Goal: Transaction & Acquisition: Purchase product/service

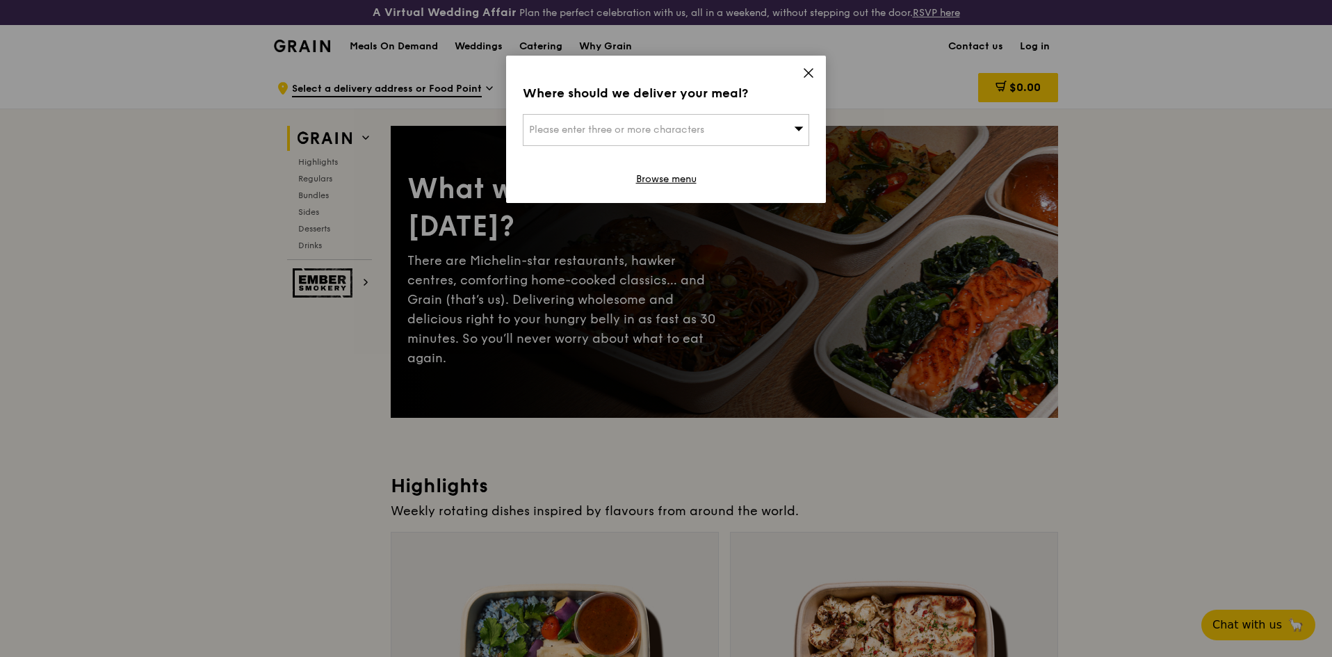
click at [808, 72] on icon at bounding box center [808, 73] width 8 height 8
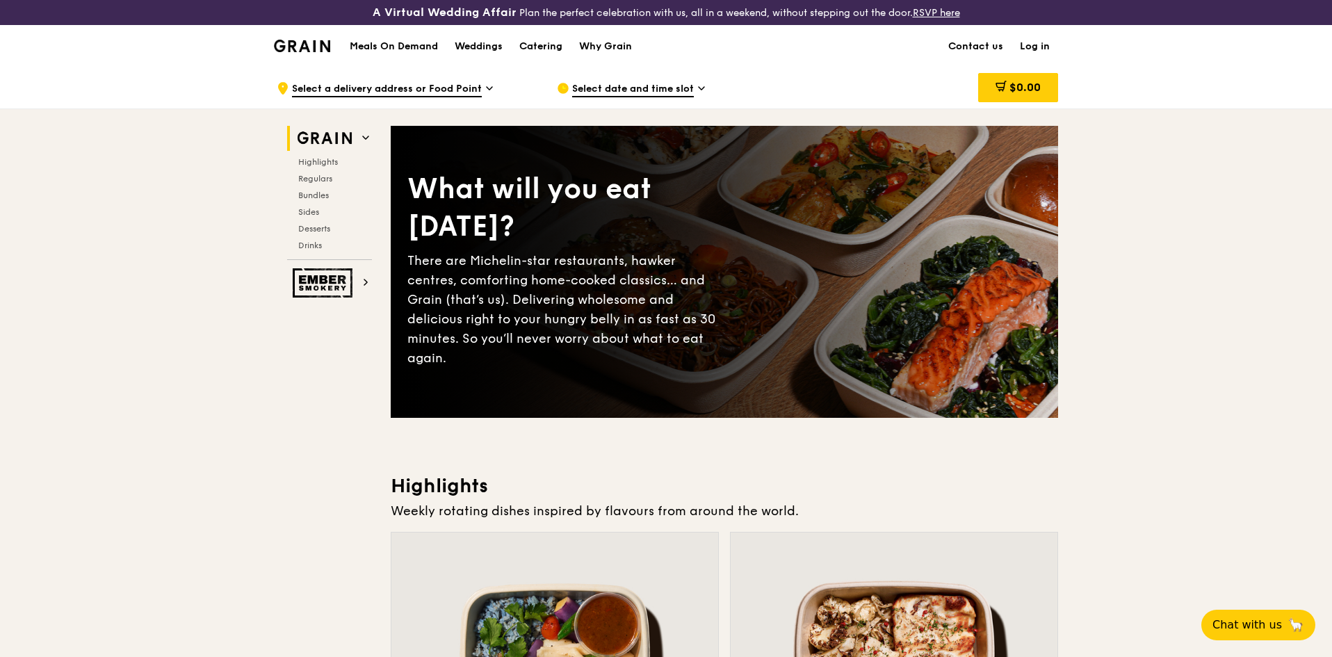
click at [651, 85] on span "Select date and time slot" at bounding box center [633, 89] width 122 height 15
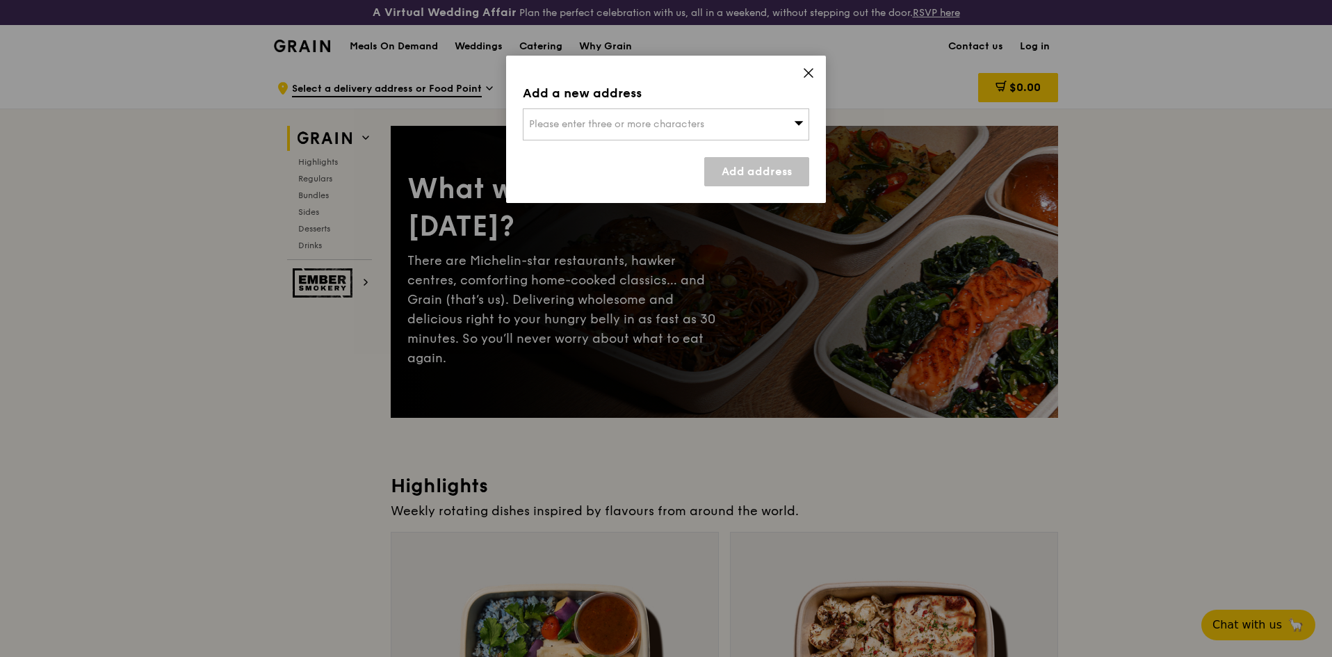
click at [731, 118] on div "Please enter three or more characters" at bounding box center [666, 124] width 286 height 32
drag, startPoint x: 959, startPoint y: 74, endPoint x: 1017, endPoint y: 53, distance: 61.6
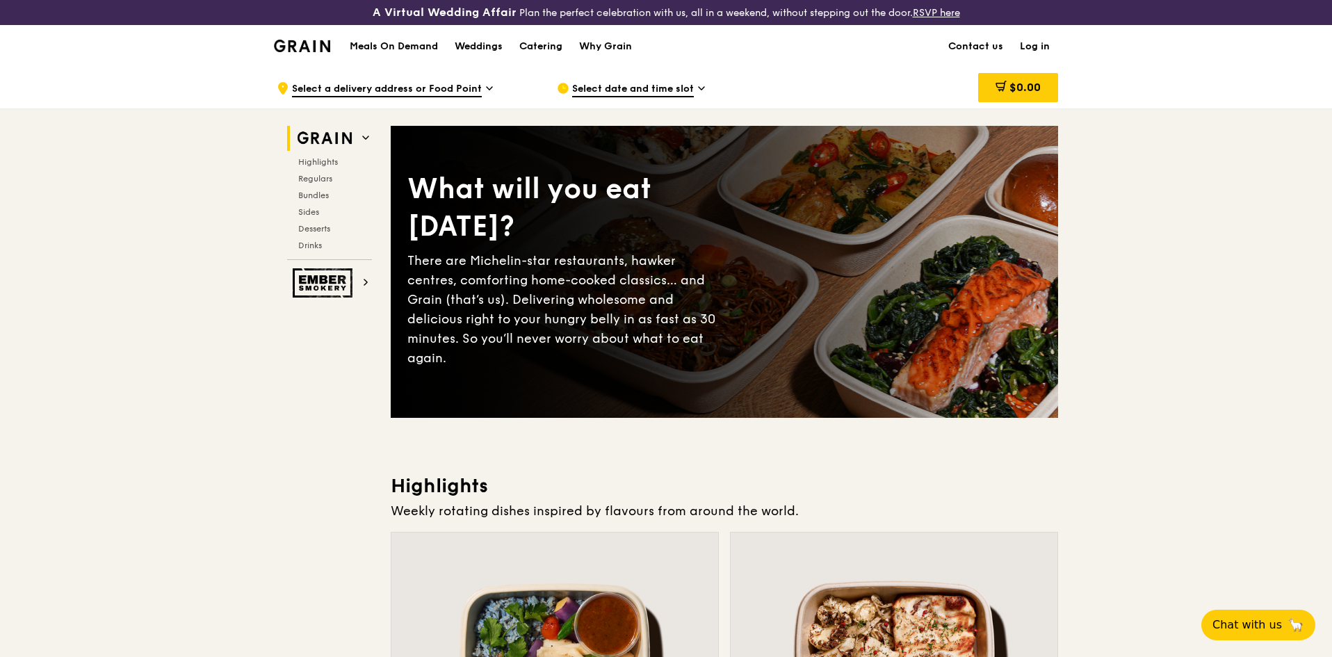
click at [1027, 48] on link "Log in" at bounding box center [1034, 47] width 47 height 42
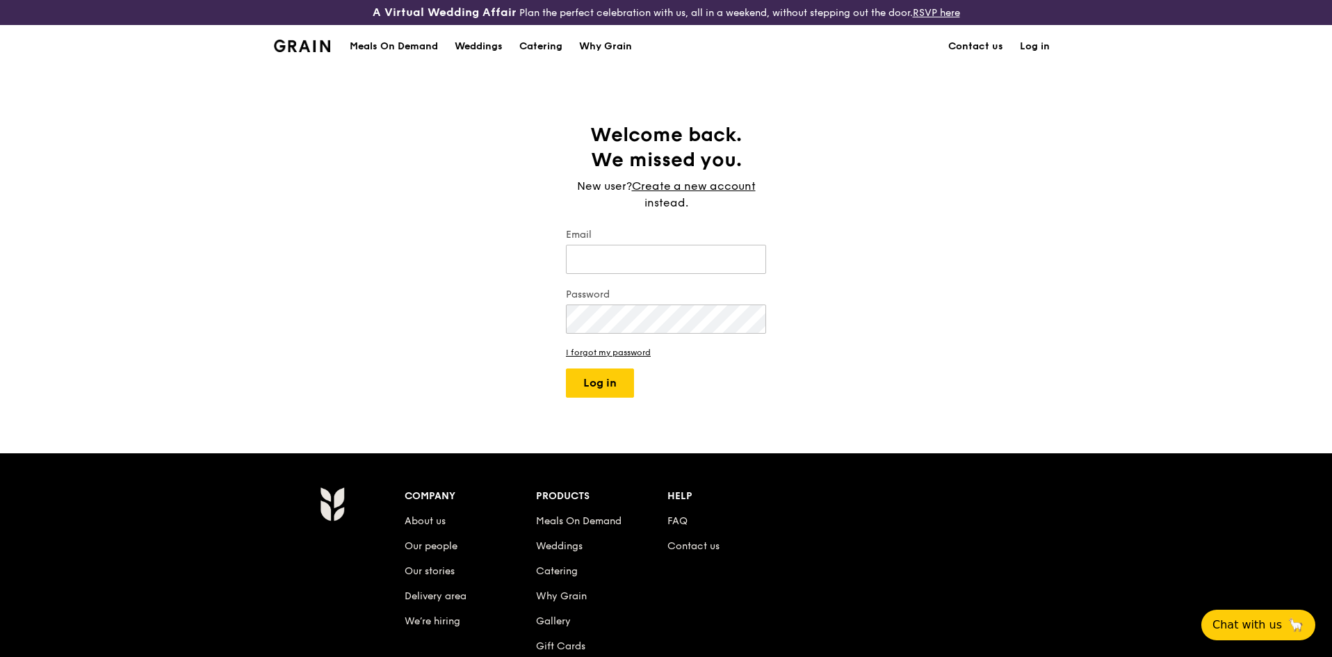
type input "[PERSON_NAME][EMAIL_ADDRESS][PERSON_NAME][DOMAIN_NAME]"
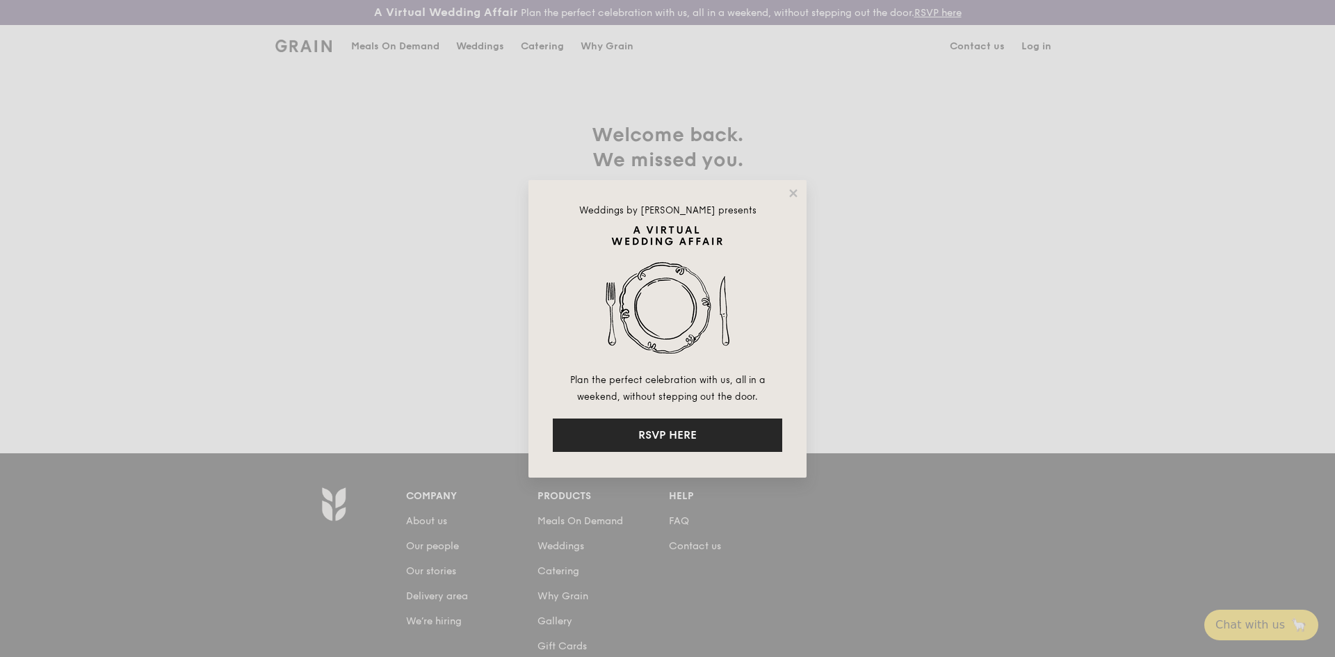
drag, startPoint x: 731, startPoint y: 430, endPoint x: 694, endPoint y: 432, distance: 36.9
click at [694, 432] on button "RSVP HERE" at bounding box center [667, 434] width 229 height 33
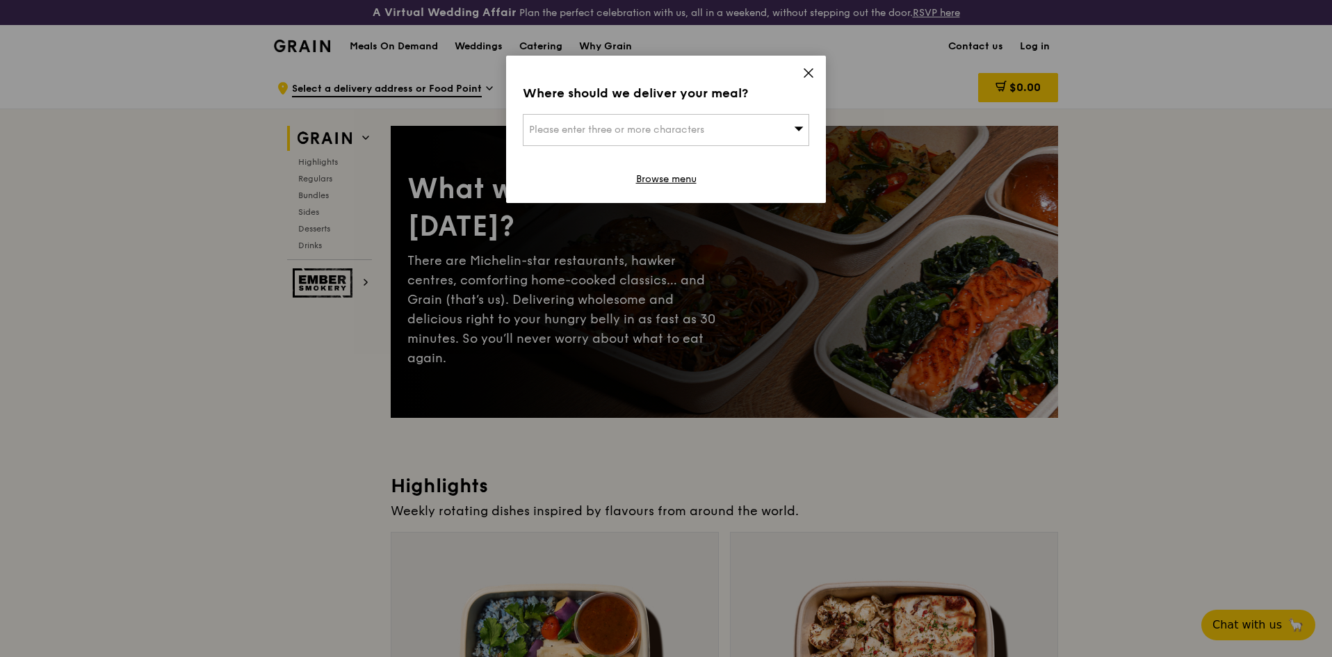
click at [810, 70] on icon at bounding box center [808, 73] width 13 height 13
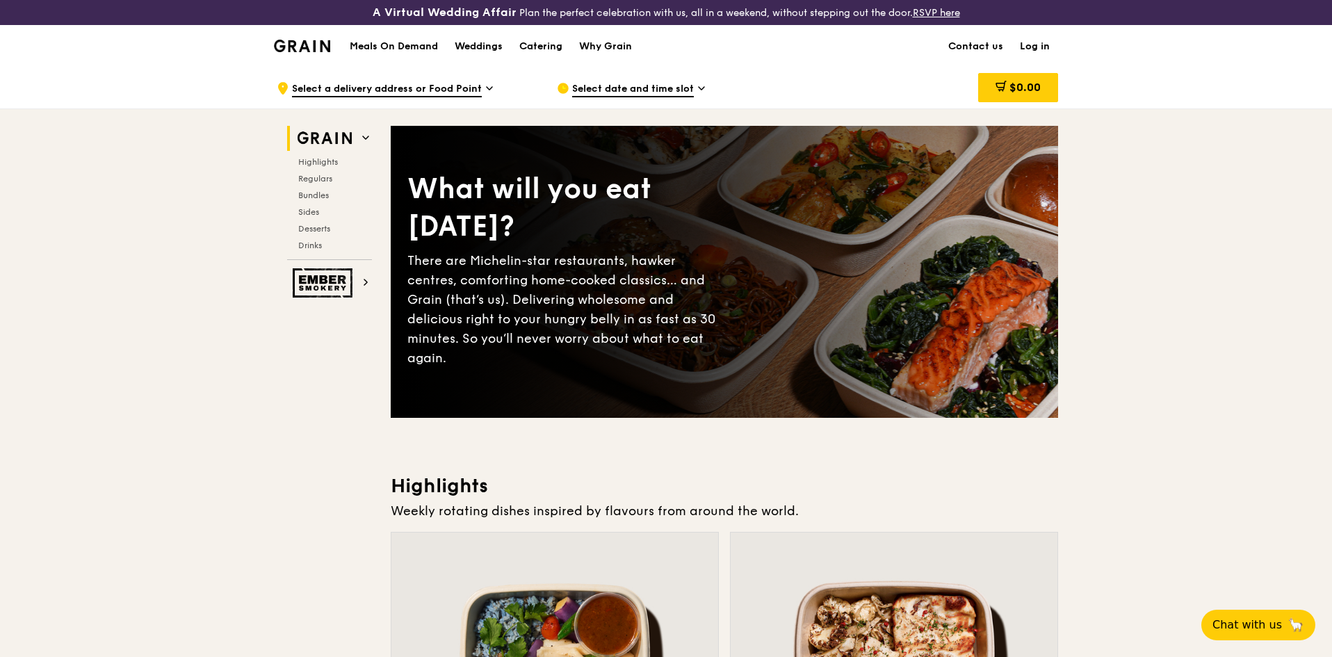
click at [1041, 40] on link "Log in" at bounding box center [1034, 47] width 47 height 42
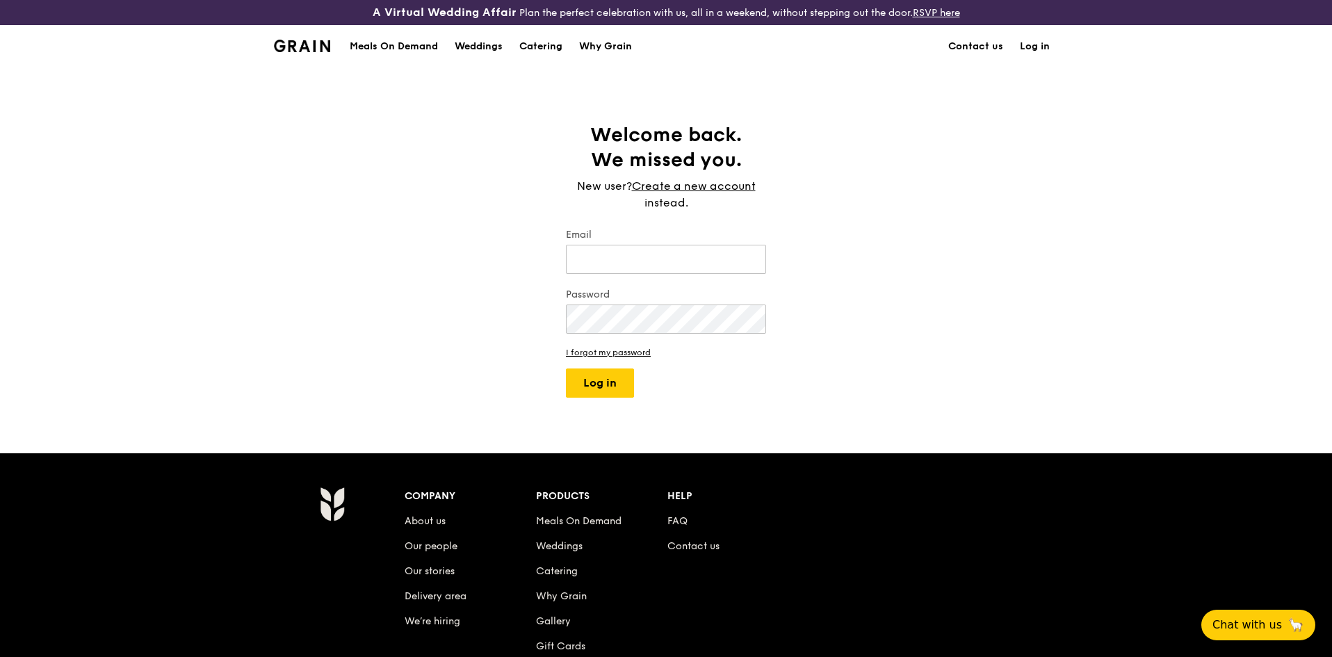
type input "[PERSON_NAME][EMAIL_ADDRESS][PERSON_NAME][DOMAIN_NAME]"
click at [626, 382] on button "Log in" at bounding box center [600, 382] width 68 height 29
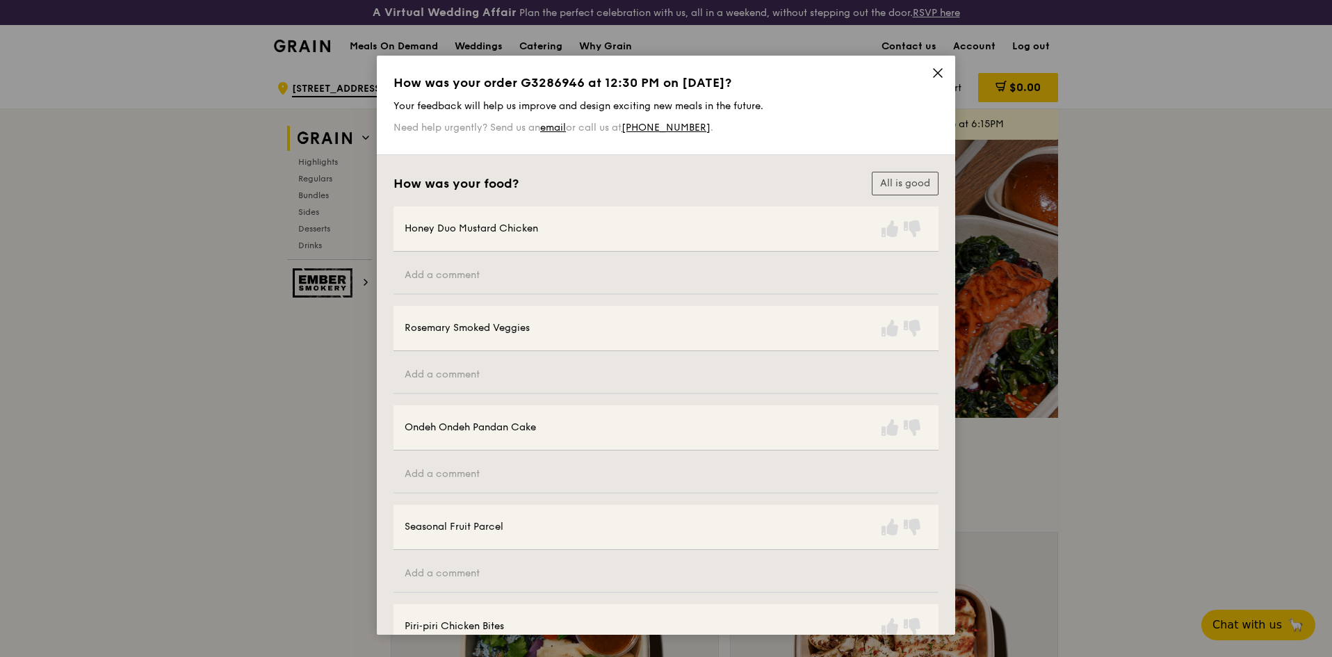
click at [933, 70] on icon at bounding box center [937, 73] width 8 height 8
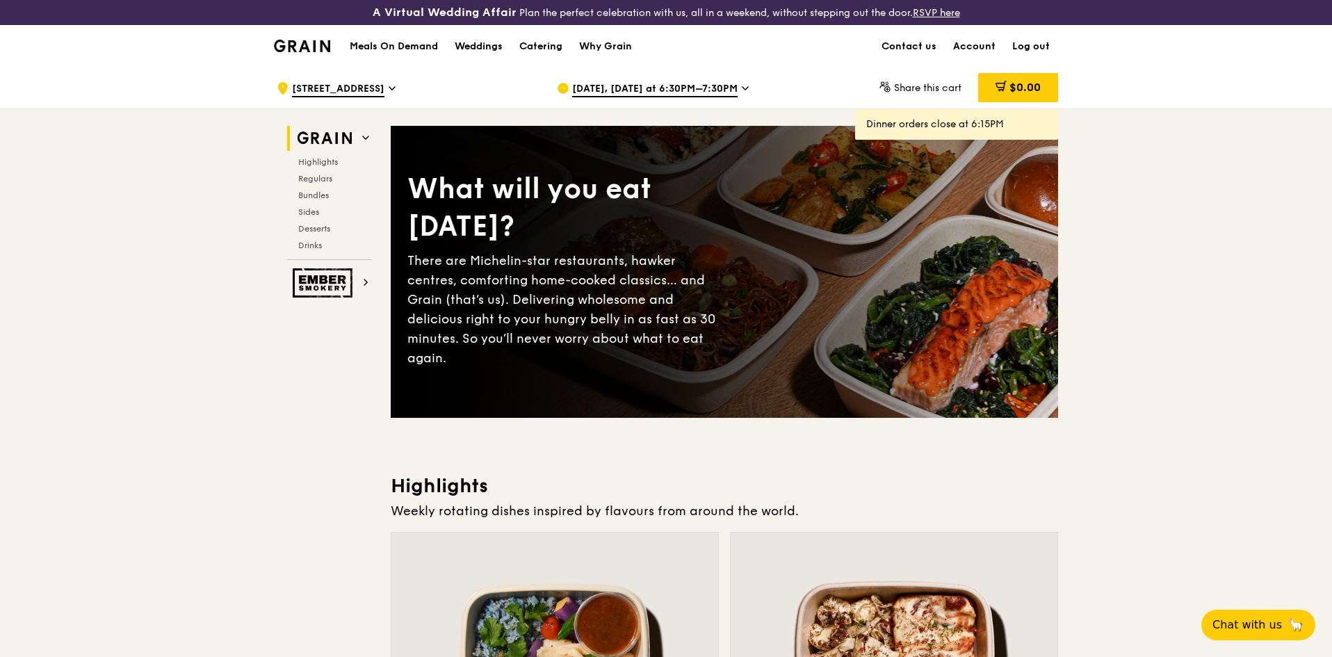
click at [582, 90] on span "[DATE], [DATE] at 6:30PM–7:30PM" at bounding box center [654, 89] width 165 height 15
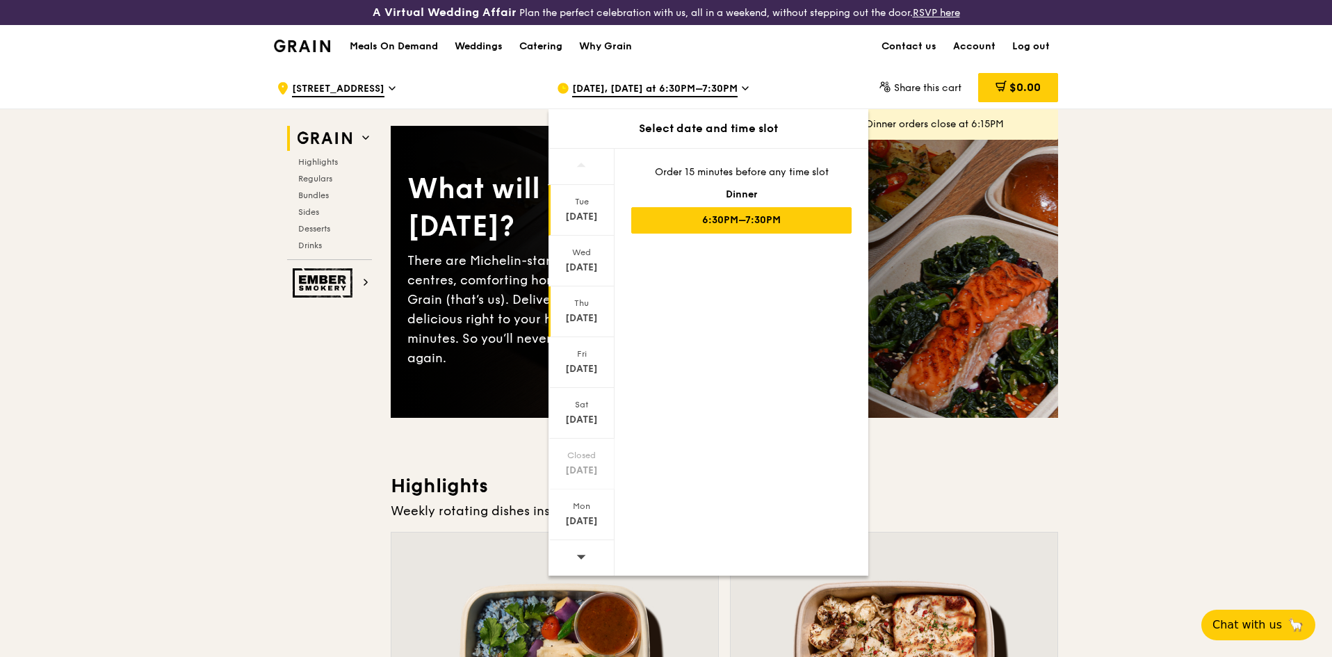
click at [588, 289] on div "[DATE]" at bounding box center [581, 311] width 66 height 51
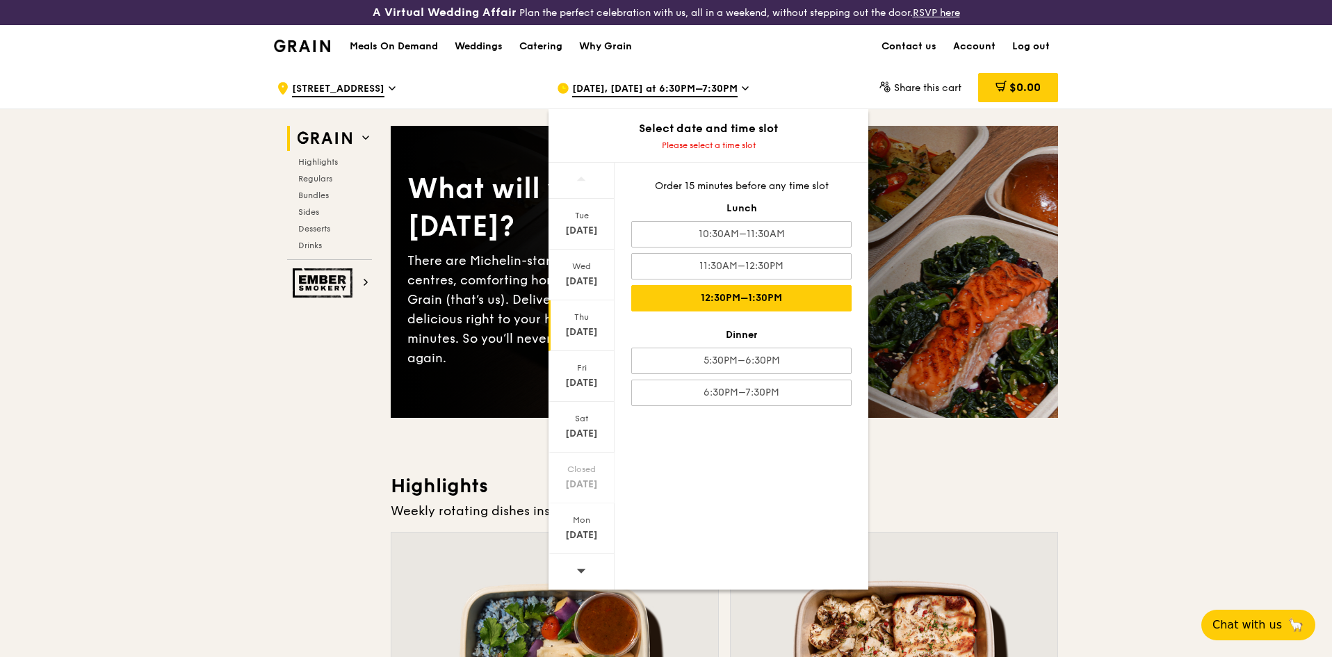
click at [744, 301] on div "12:30PM–1:30PM" at bounding box center [741, 298] width 220 height 26
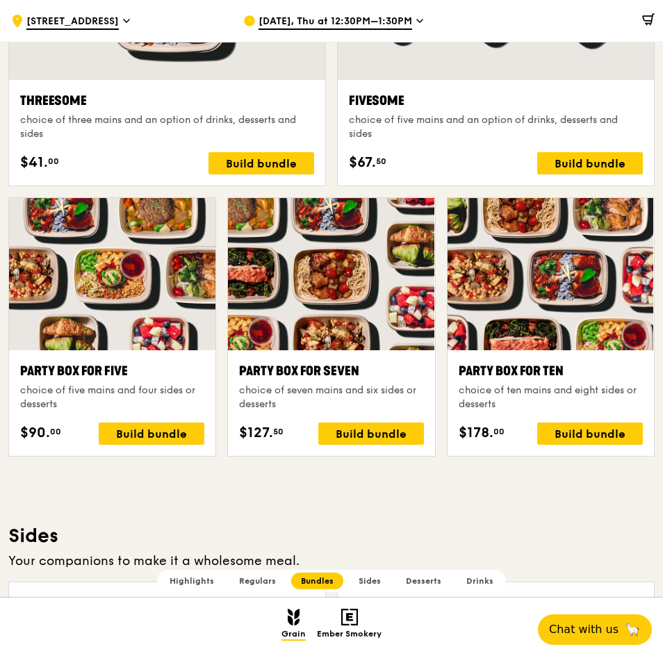
scroll to position [2693, 0]
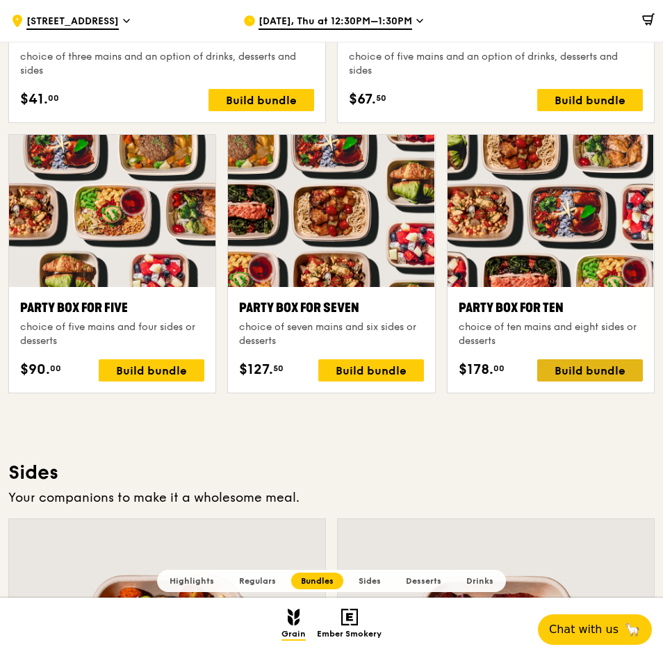
click at [585, 369] on div "Build bundle" at bounding box center [590, 370] width 106 height 22
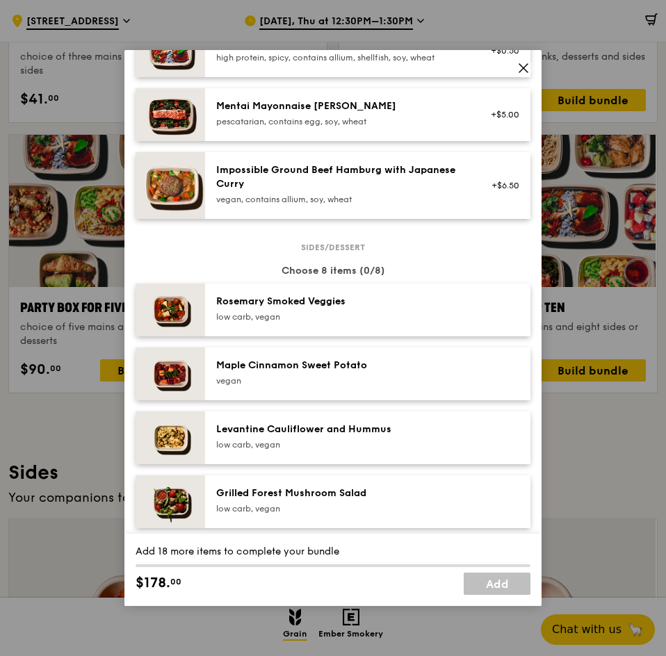
scroll to position [765, 0]
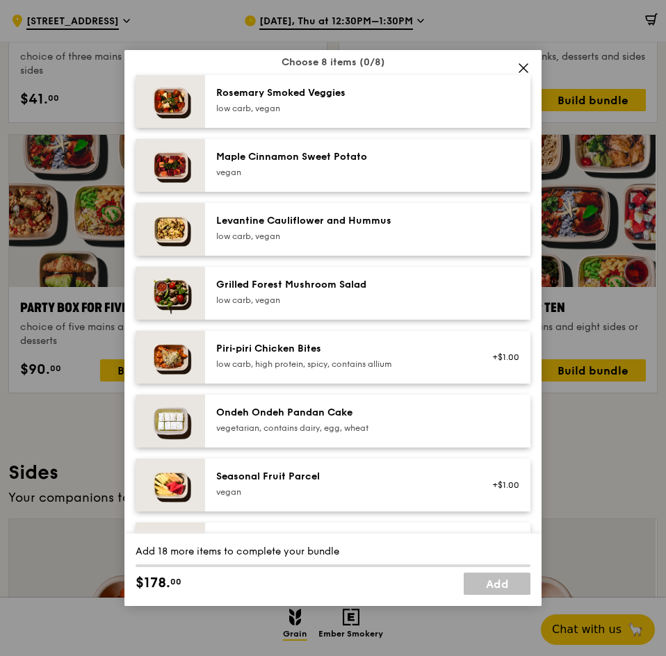
click at [380, 232] on div "low carb, vegan" at bounding box center [341, 236] width 250 height 11
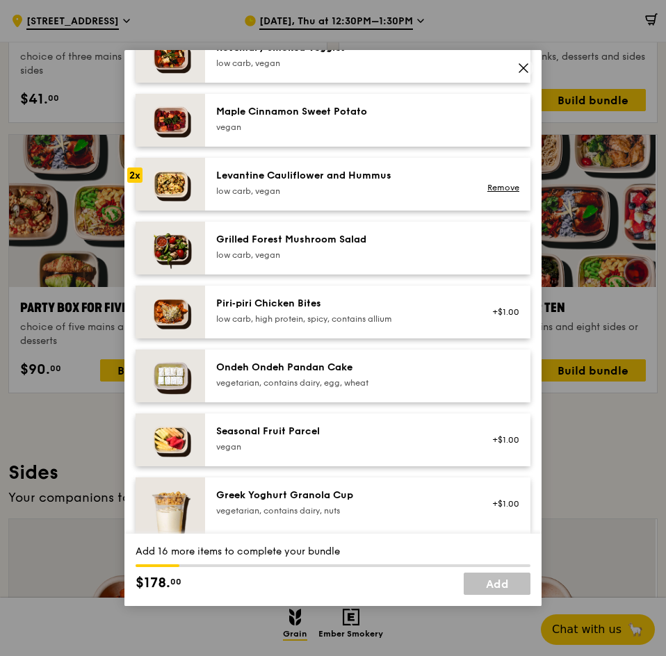
scroll to position [834, 0]
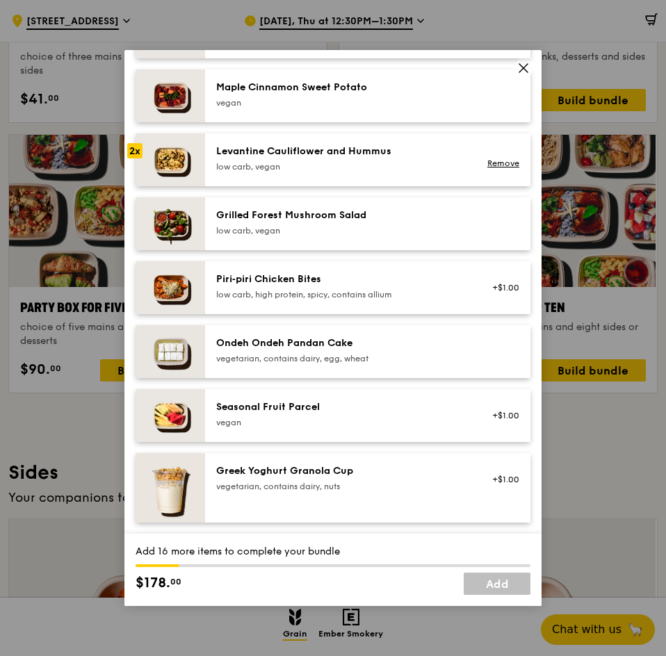
click at [337, 404] on div "Seasonal Fruit Parcel" at bounding box center [341, 407] width 250 height 14
click at [412, 274] on div "Piri‑piri Chicken Bites" at bounding box center [341, 279] width 250 height 14
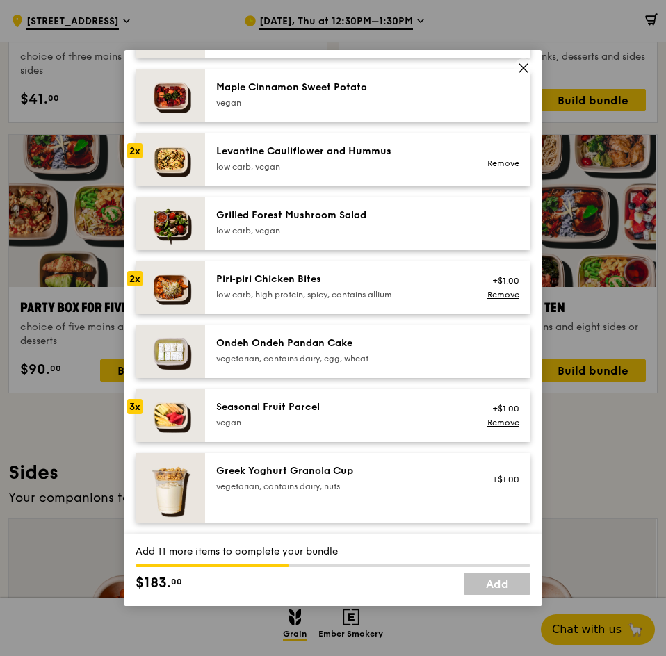
click at [412, 274] on div "Piri‑piri Chicken Bites" at bounding box center [341, 279] width 250 height 14
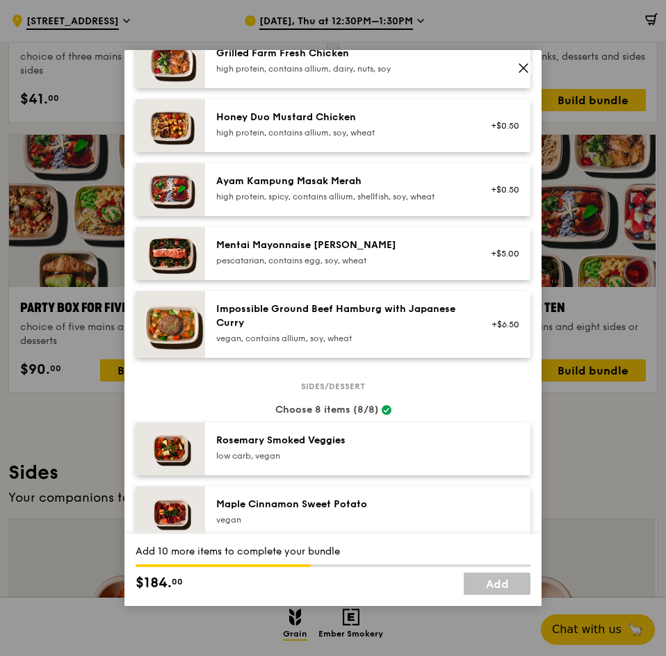
scroll to position [348, 0]
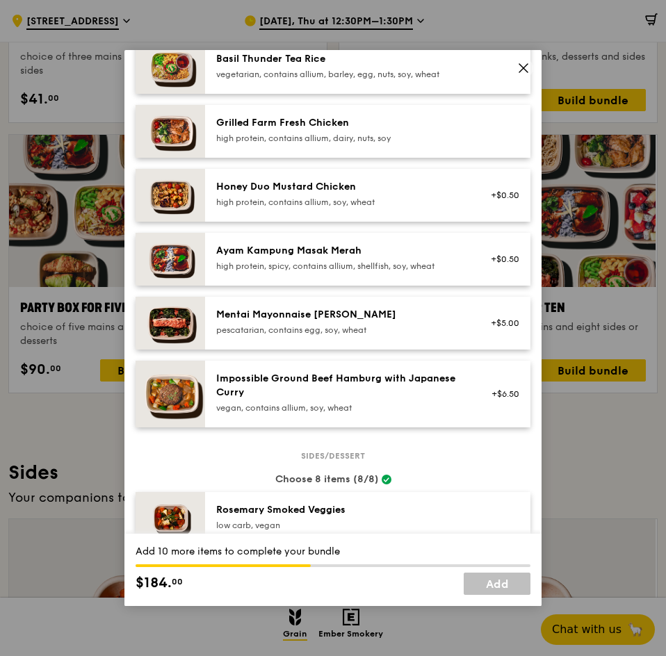
click at [410, 129] on div "Grilled Farm Fresh Chicken" at bounding box center [341, 123] width 250 height 14
click at [369, 245] on div "Ayam Kampung Masak Merah" at bounding box center [341, 251] width 250 height 14
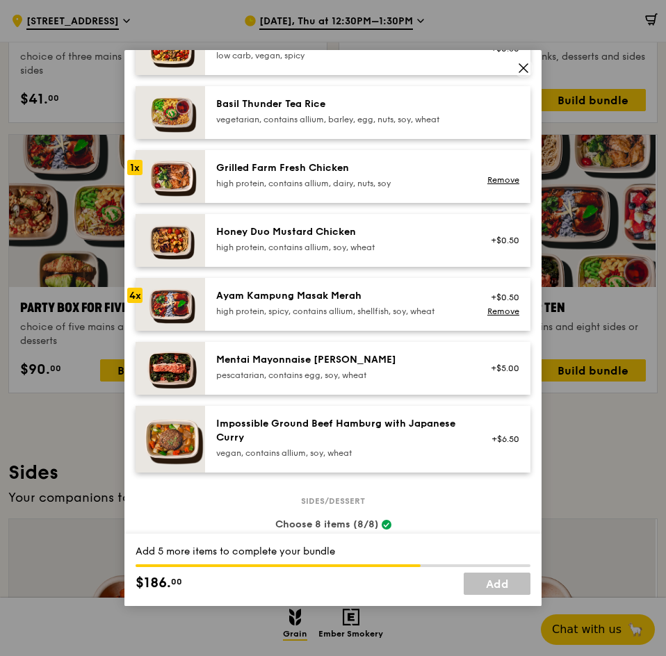
scroll to position [278, 0]
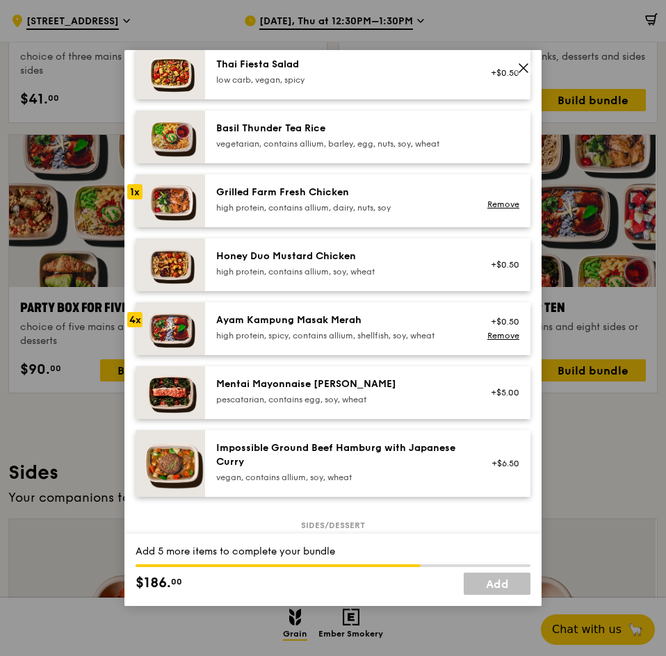
click at [371, 248] on div "Honey Duo Mustard Chicken high protein, contains allium, soy, wheat +$0.50" at bounding box center [367, 264] width 325 height 53
click at [371, 248] on div "Honey Duo Mustard Chicken high protein, contains allium, soy, wheat +$0.50 Remo…" at bounding box center [367, 264] width 325 height 53
click at [354, 144] on div "vegetarian, contains allium, barley, egg, nuts, soy, wheat" at bounding box center [341, 143] width 250 height 11
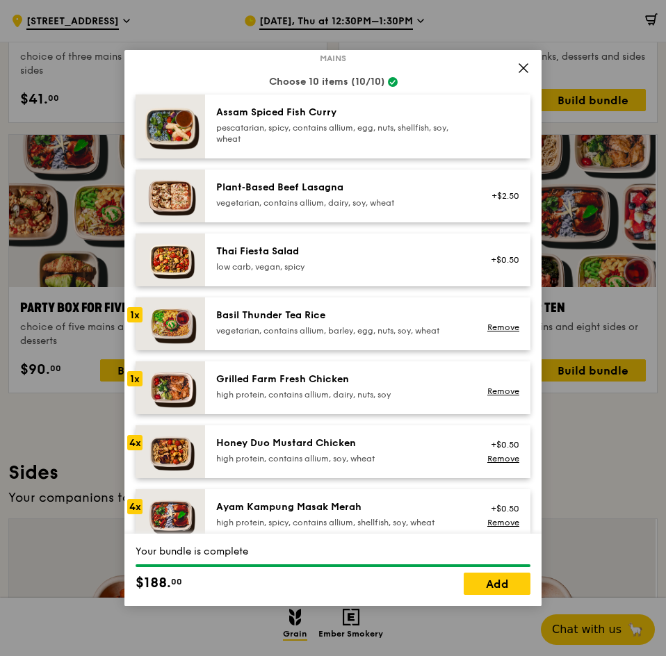
scroll to position [70, 0]
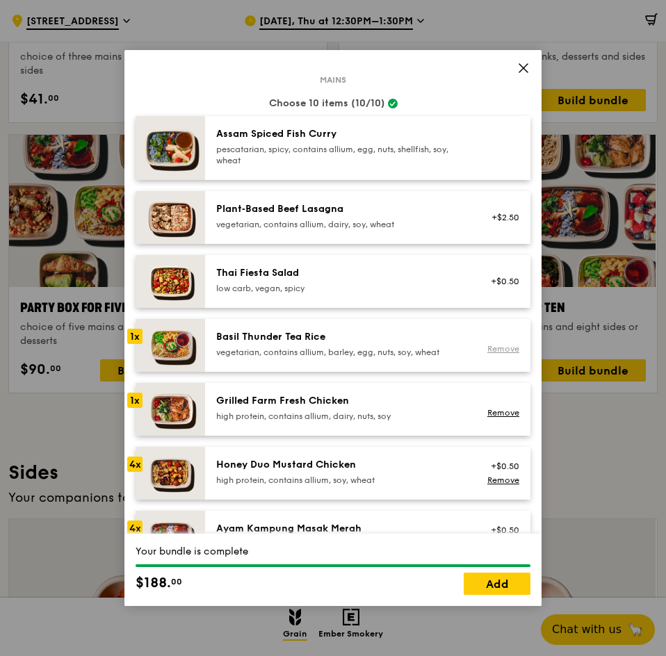
click at [498, 349] on link "Remove" at bounding box center [503, 349] width 32 height 10
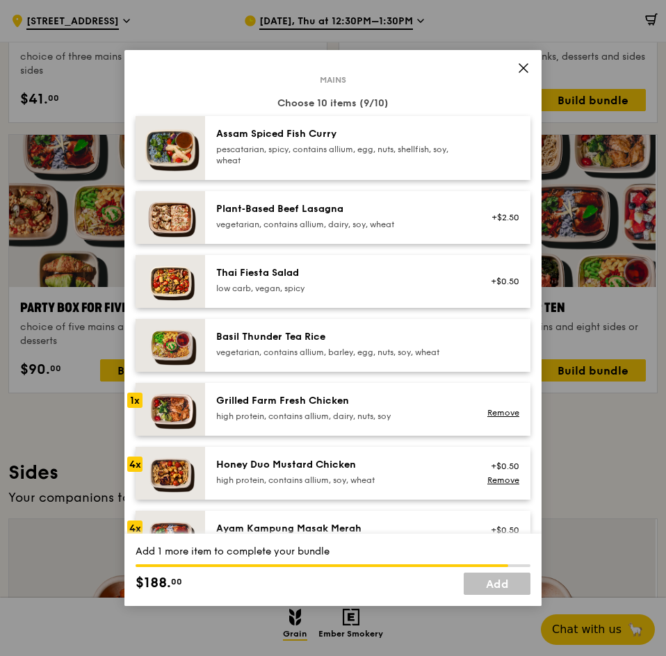
click at [423, 214] on div "Plant‑Based Beef Lasagna" at bounding box center [341, 209] width 250 height 14
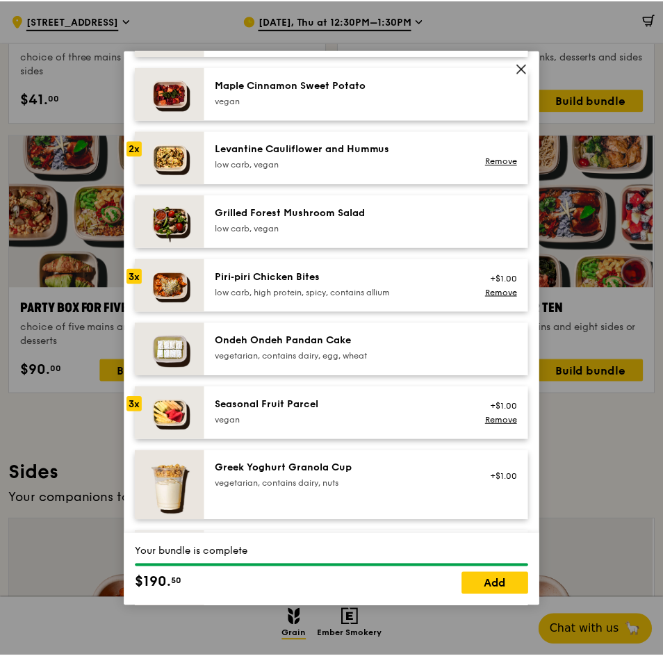
scroll to position [885, 0]
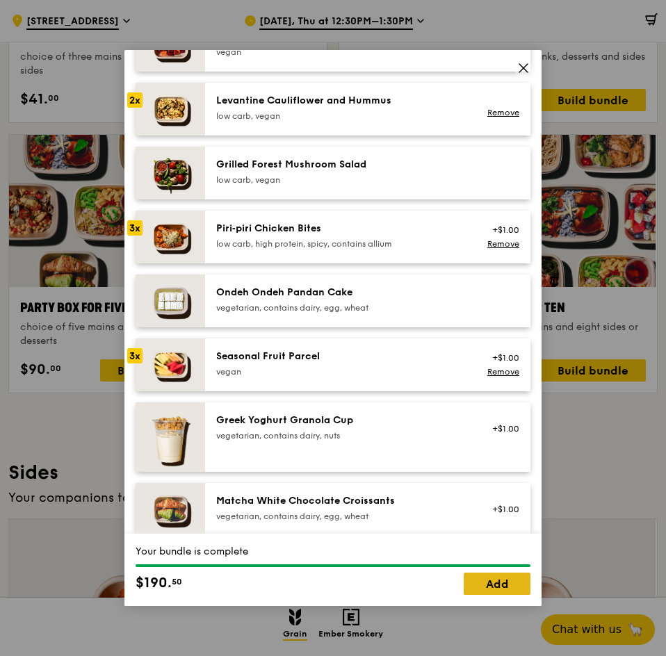
click at [499, 580] on link "Add" at bounding box center [497, 584] width 67 height 22
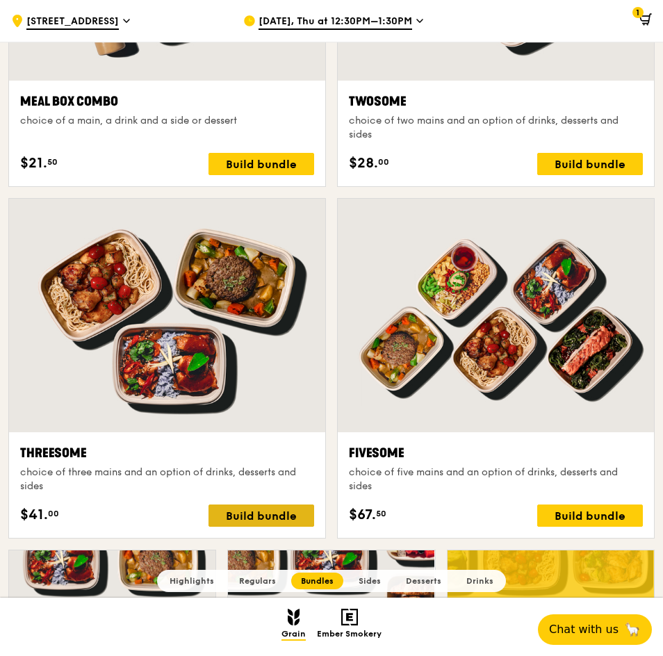
click at [279, 516] on div "Build bundle" at bounding box center [262, 516] width 106 height 22
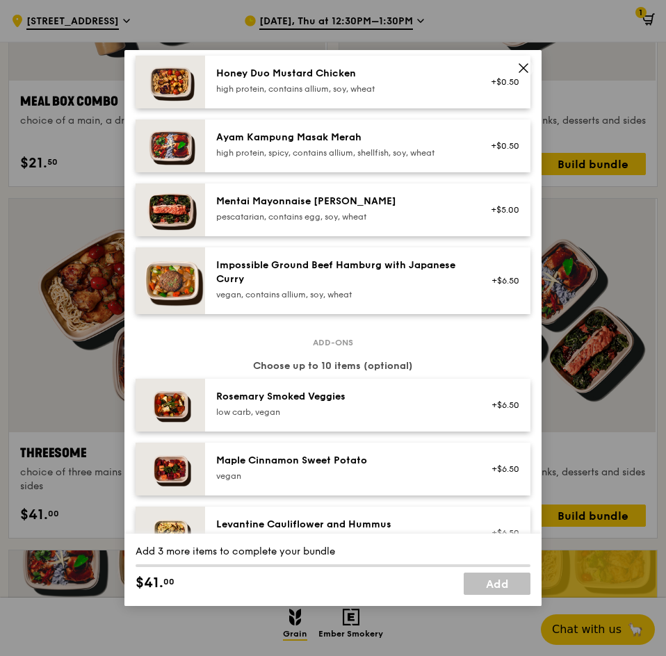
scroll to position [487, 0]
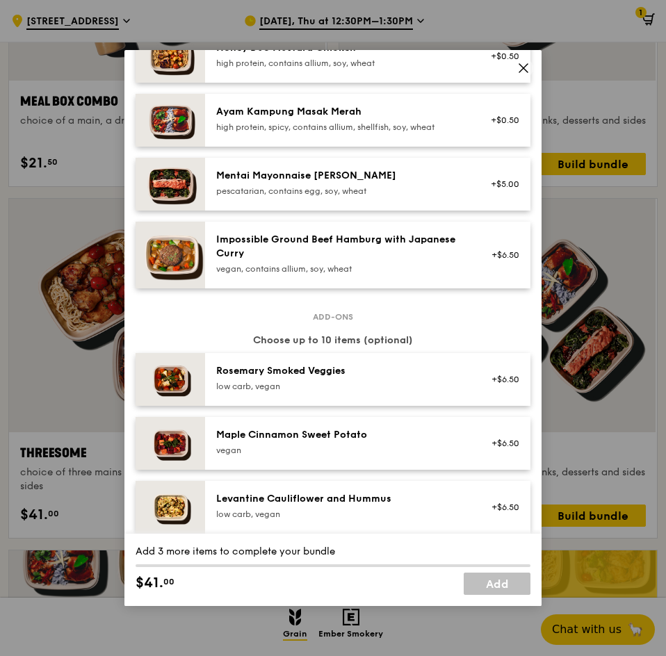
click at [366, 377] on div "Rosemary Smoked Veggies" at bounding box center [341, 371] width 250 height 14
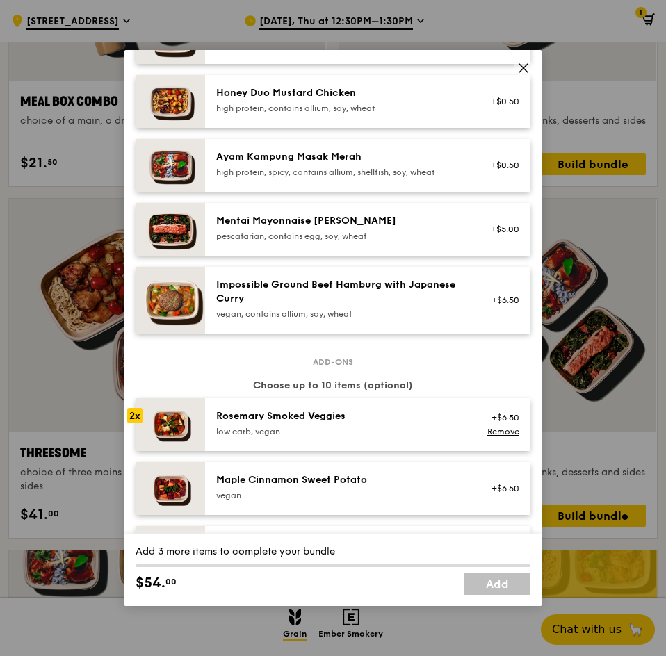
scroll to position [417, 0]
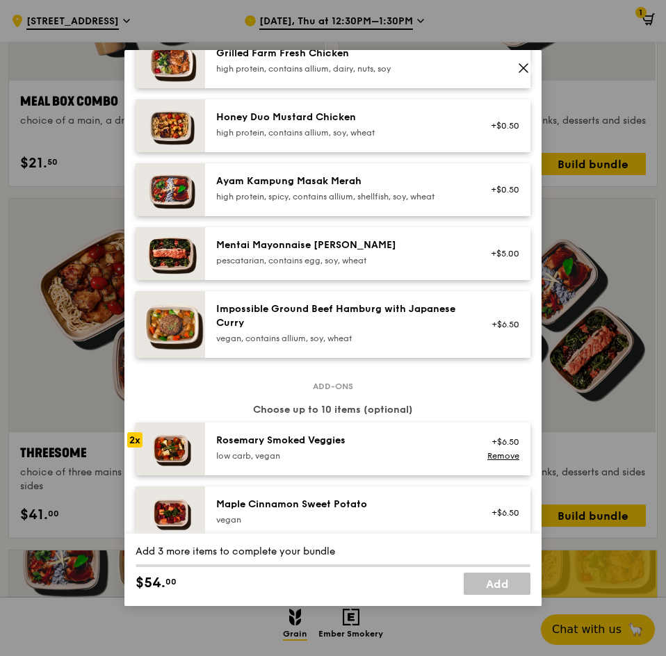
click at [487, 455] on link "Remove" at bounding box center [503, 456] width 32 height 10
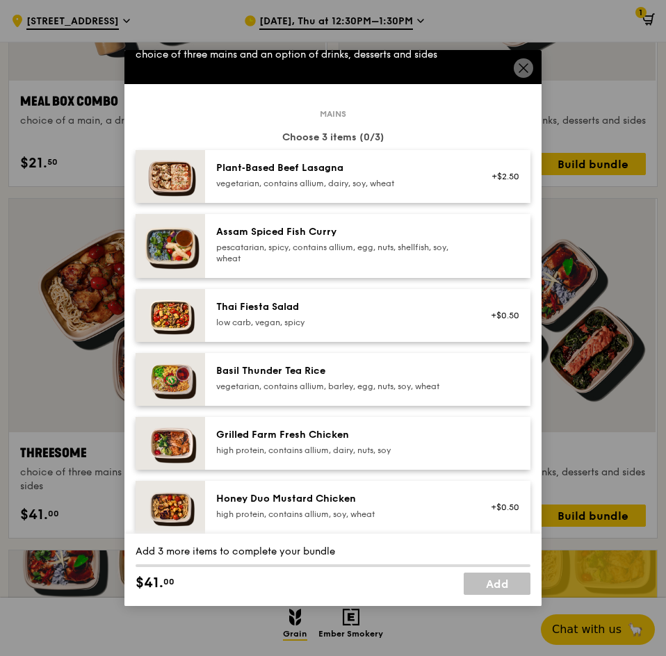
scroll to position [70, 0]
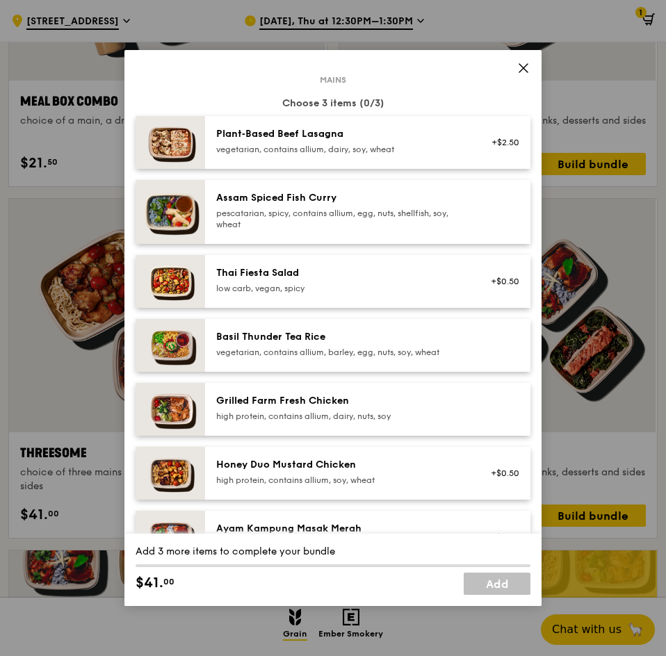
click at [432, 389] on div "Grilled Farm Fresh Chicken high protein, contains allium, dairy, nuts, soy" at bounding box center [367, 409] width 325 height 53
click at [432, 389] on div "Grilled Farm Fresh Chicken high protein, contains allium, dairy, nuts, soy Remo…" at bounding box center [367, 409] width 325 height 53
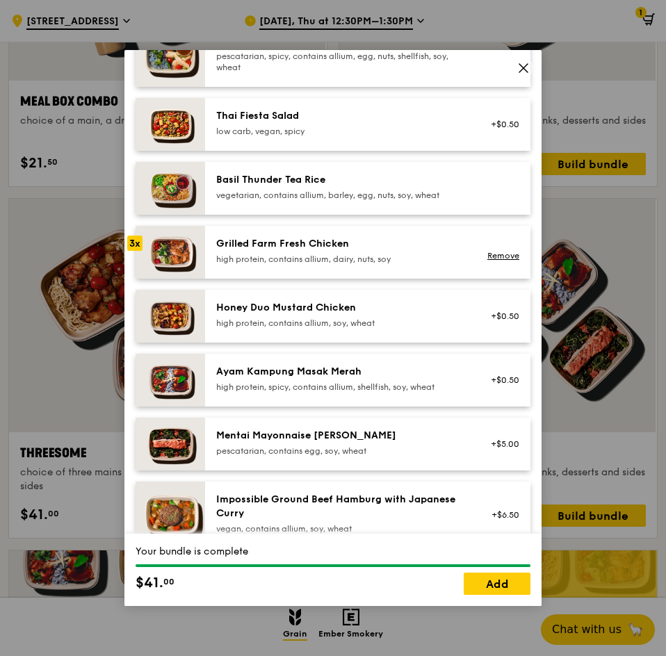
scroll to position [487, 0]
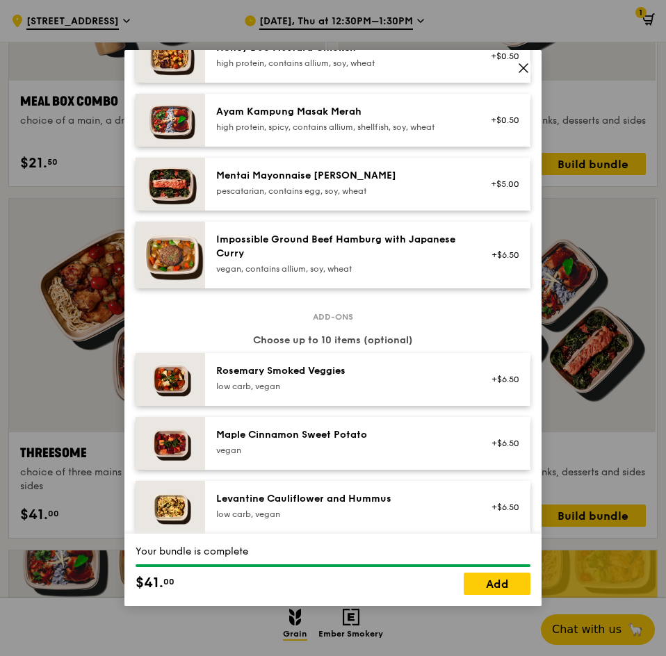
click at [408, 372] on div "Rosemary Smoked Veggies" at bounding box center [341, 371] width 250 height 14
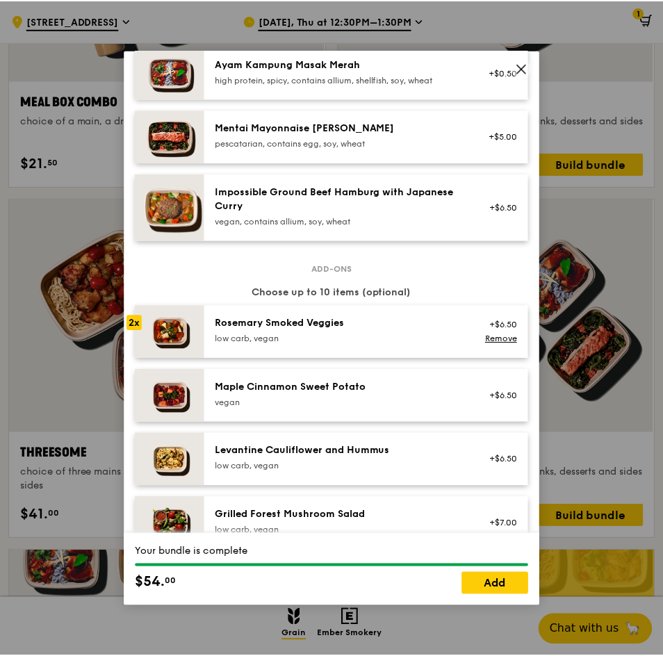
scroll to position [556, 0]
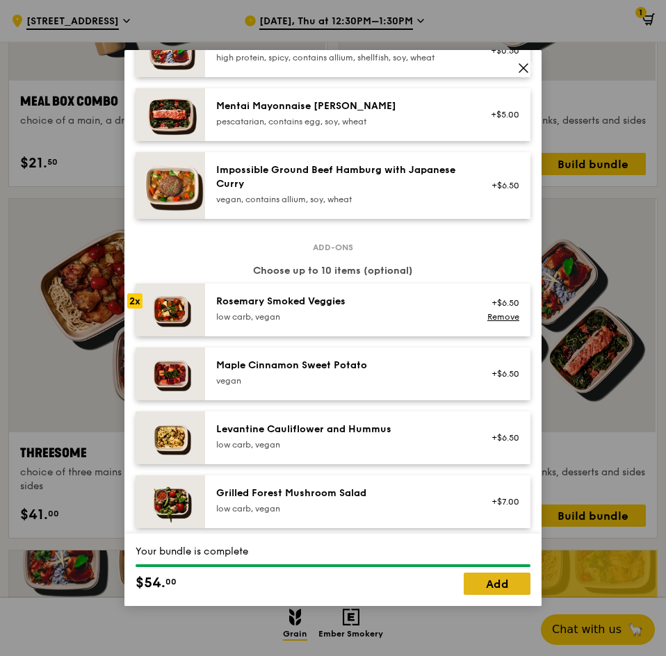
click at [491, 578] on link "Add" at bounding box center [497, 584] width 67 height 22
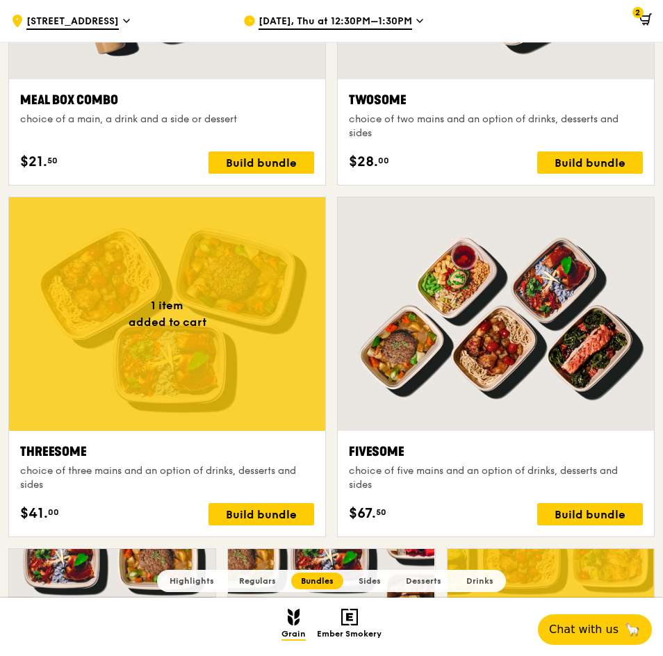
click at [645, 19] on icon at bounding box center [645, 19] width 13 height 13
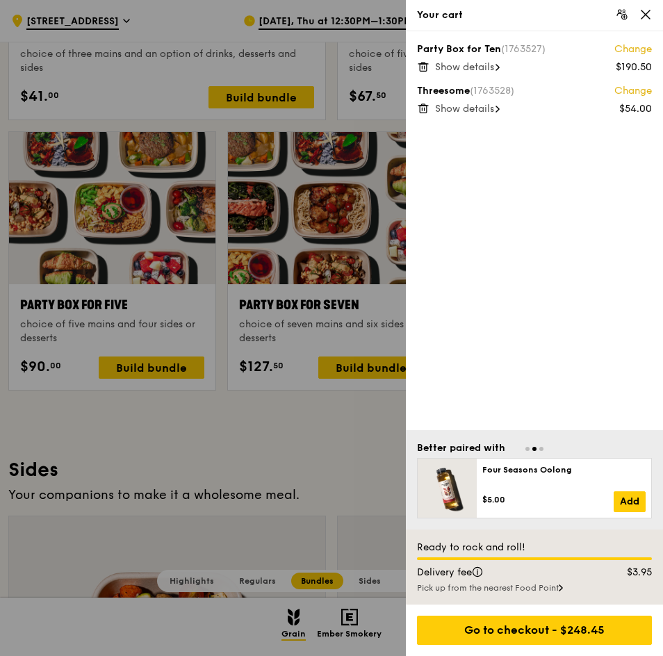
scroll to position [2696, 0]
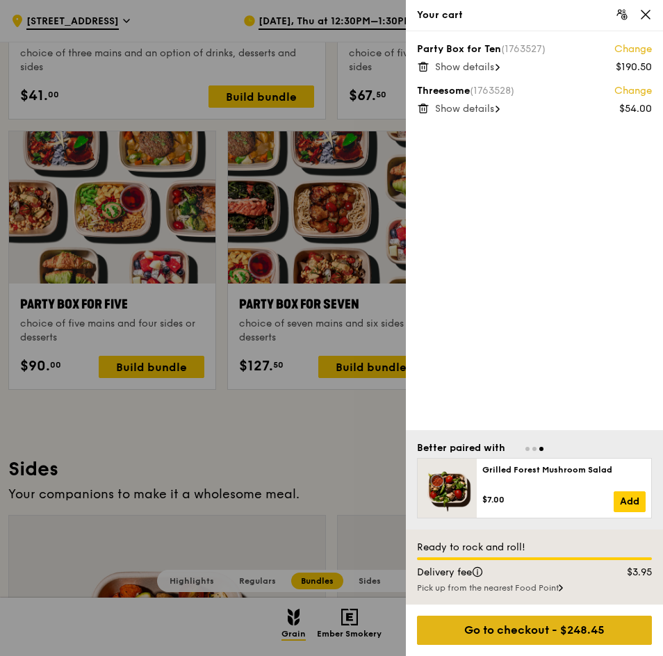
click at [562, 635] on div "Go to checkout - $248.45" at bounding box center [534, 630] width 235 height 29
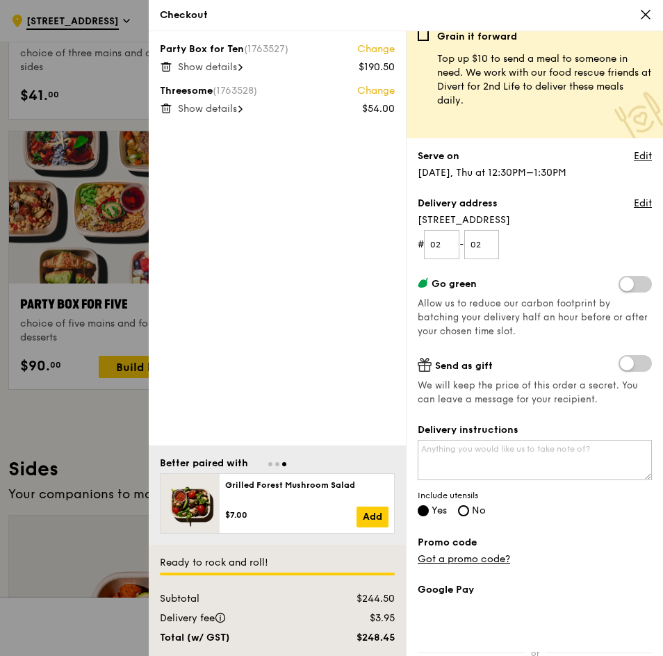
scroll to position [0, 0]
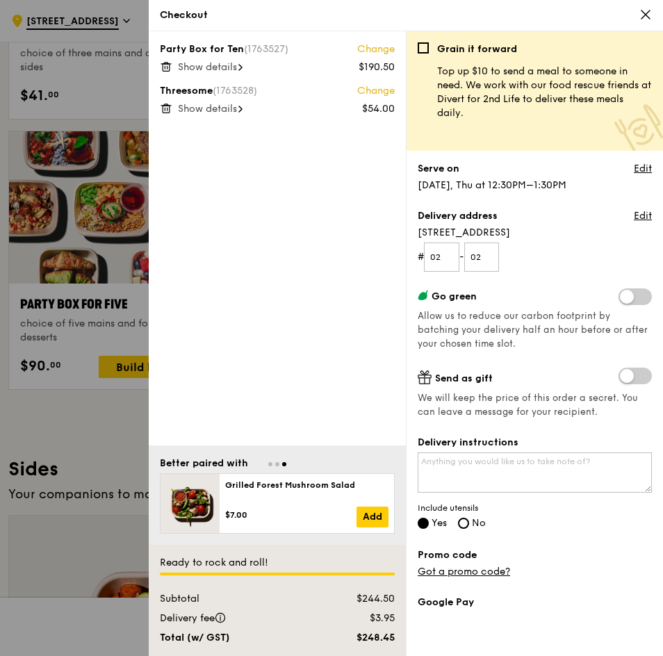
click at [328, 147] on div "Party Box for Ten (1763527) Change $190.50 Show details Threesome (1763528) Cha…" at bounding box center [277, 238] width 257 height 414
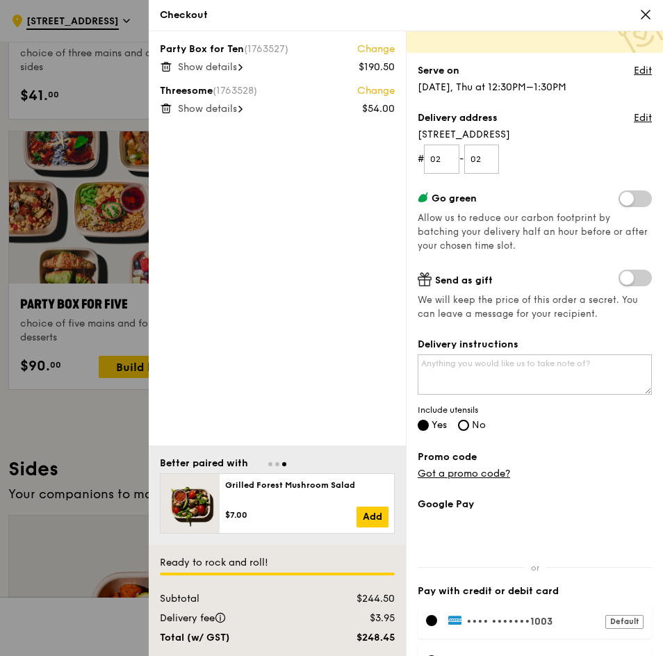
scroll to position [185, 0]
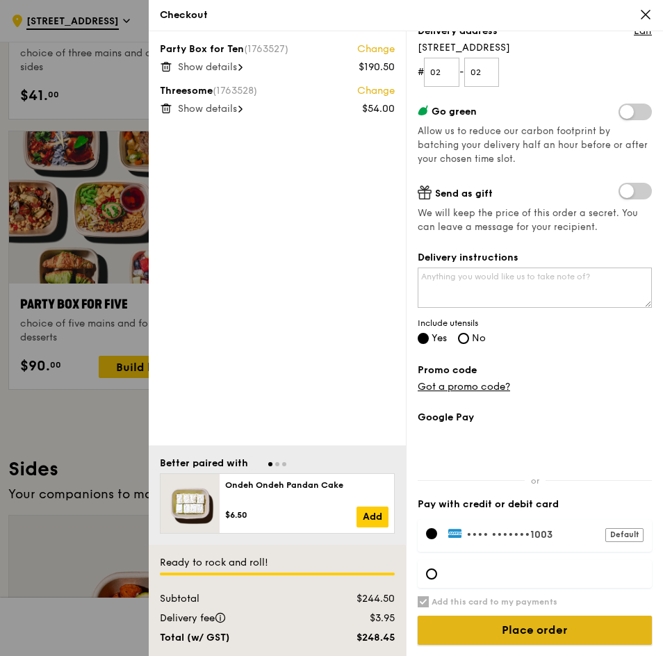
click at [500, 628] on input "Place order" at bounding box center [535, 630] width 234 height 29
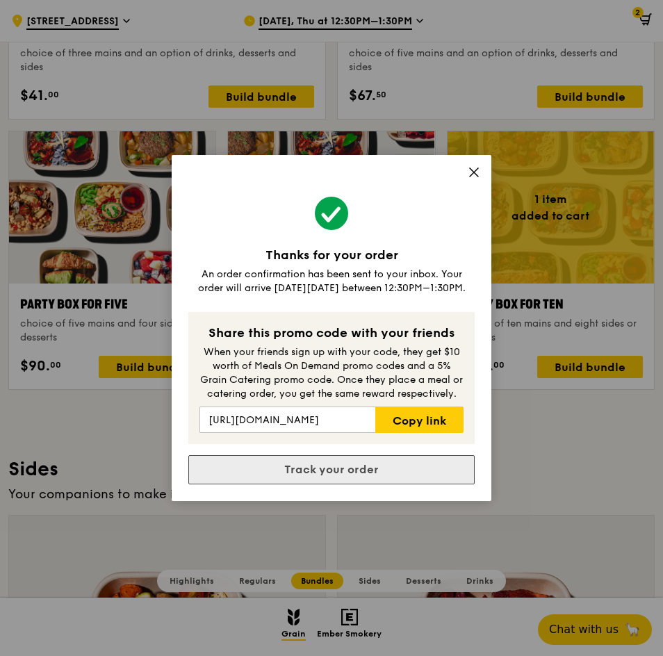
click at [366, 466] on link "Track your order" at bounding box center [331, 469] width 286 height 29
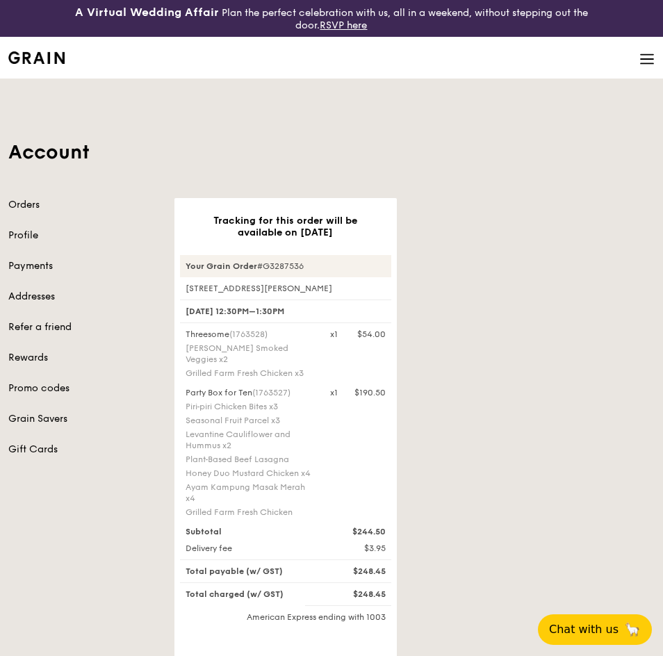
click at [466, 348] on div "Tracking for this order will be available on Sep 25 Your Grain Order #G3287536 …" at bounding box center [415, 485] width 498 height 575
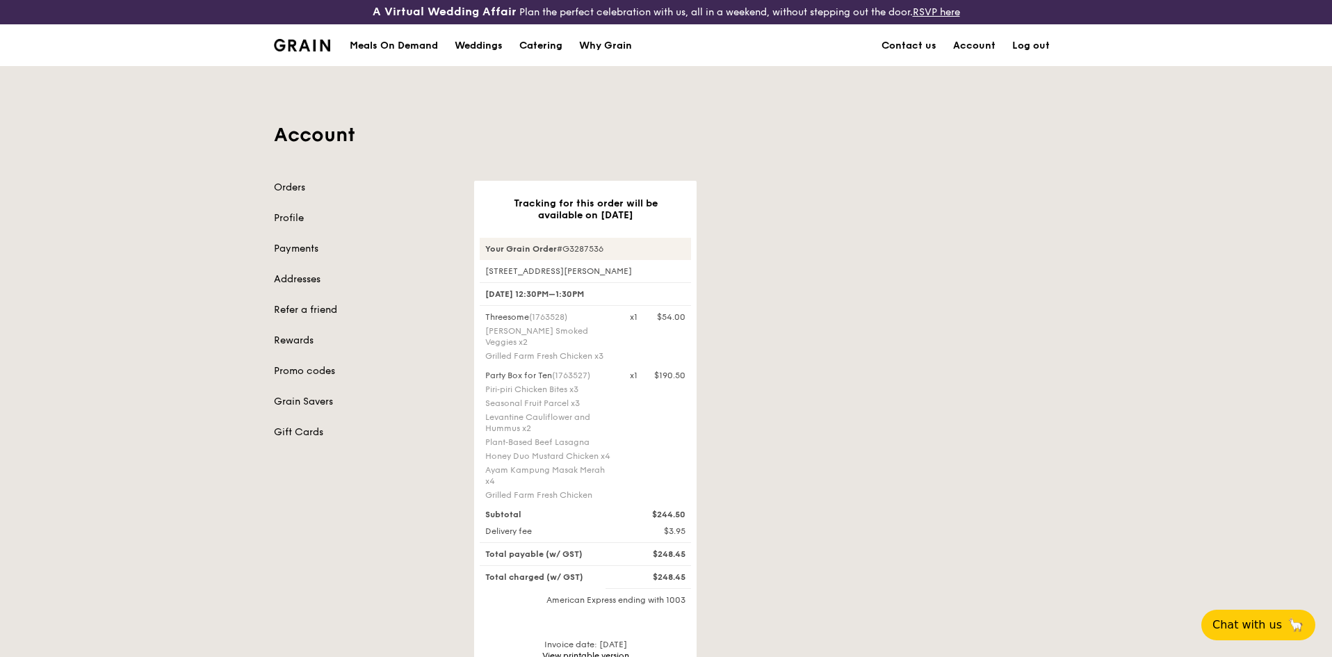
scroll to position [348, 0]
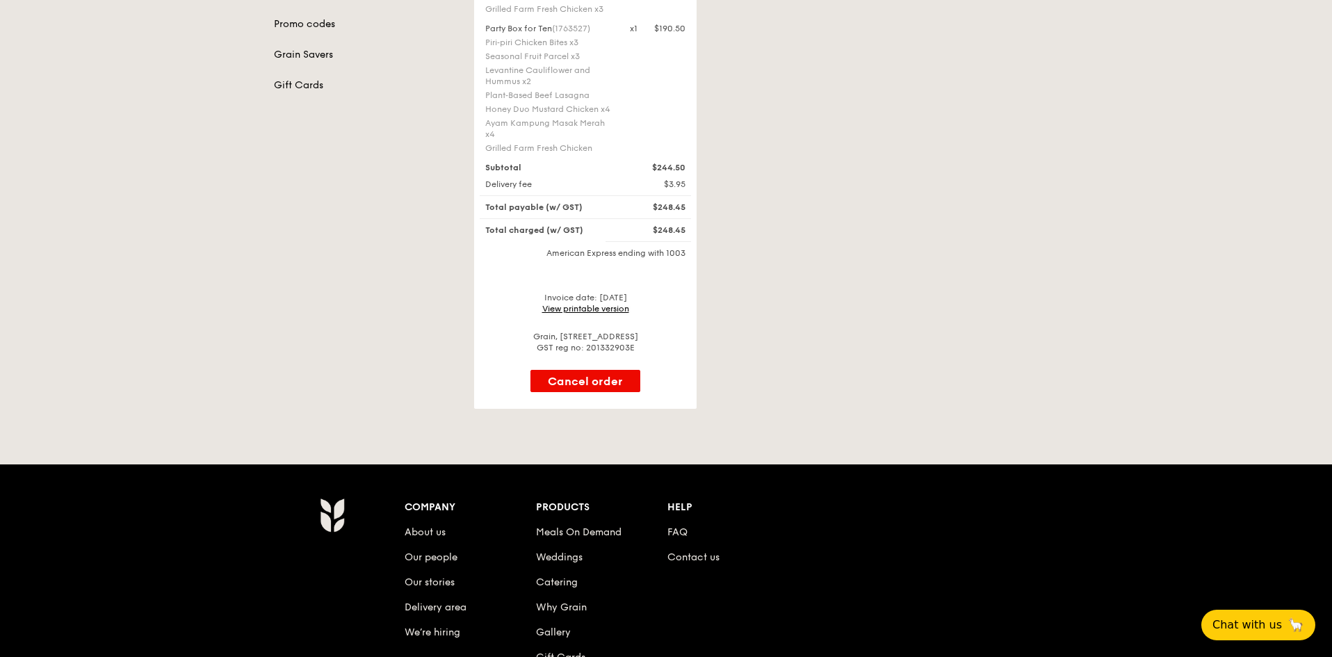
click at [604, 304] on link "View printable version" at bounding box center [585, 309] width 87 height 10
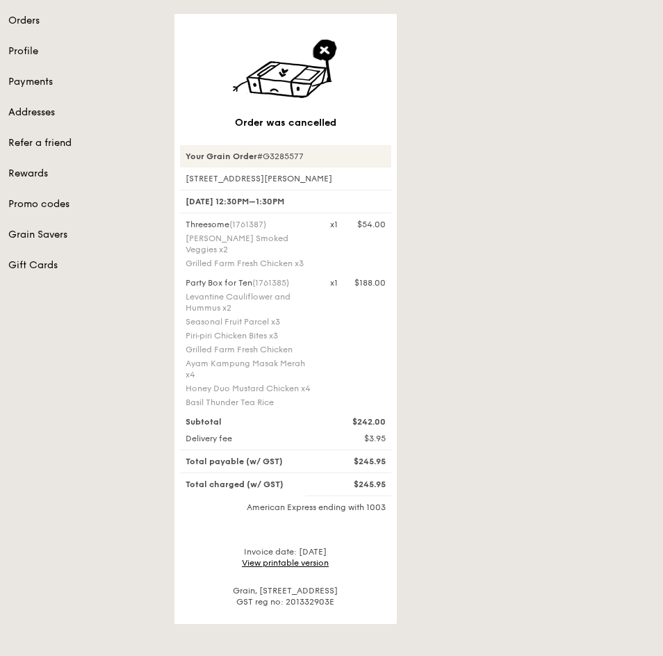
scroll to position [209, 0]
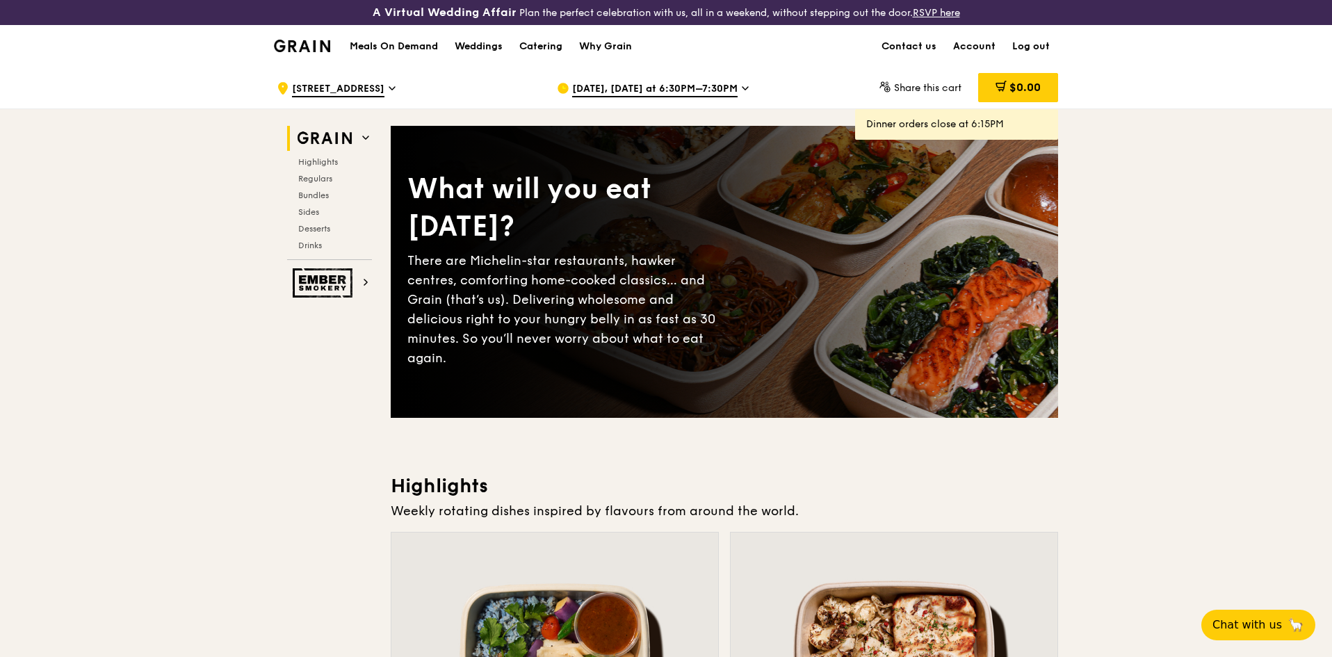
click at [664, 91] on span "[DATE], [DATE] at 6:30PM–7:30PM" at bounding box center [654, 89] width 165 height 15
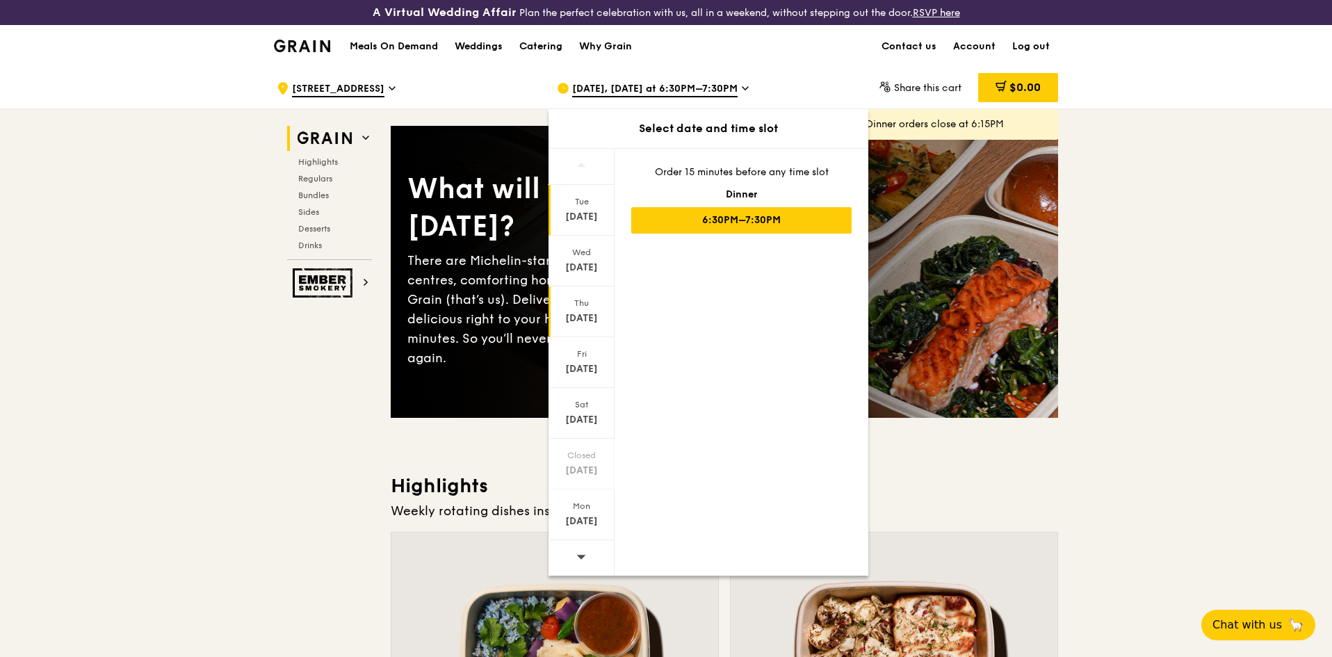
click at [586, 314] on div "[DATE]" at bounding box center [581, 318] width 62 height 14
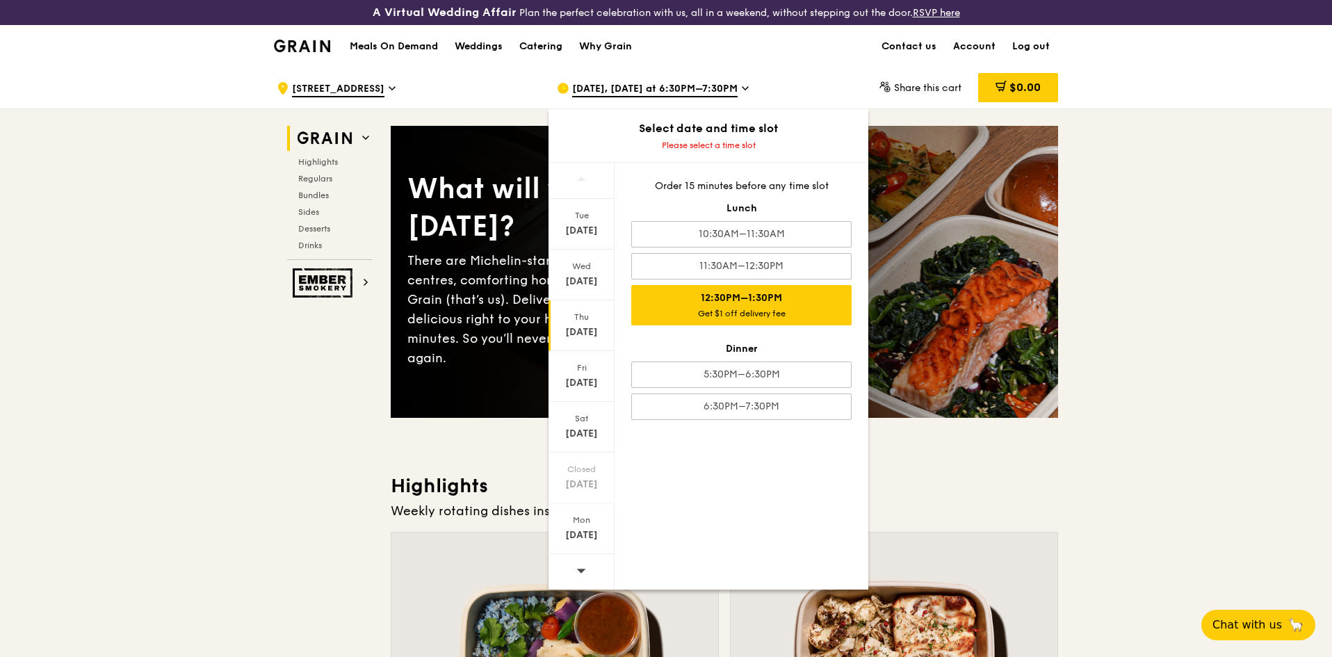
click at [804, 298] on div "12:30PM–1:30PM Get $1 off delivery fee" at bounding box center [741, 305] width 220 height 40
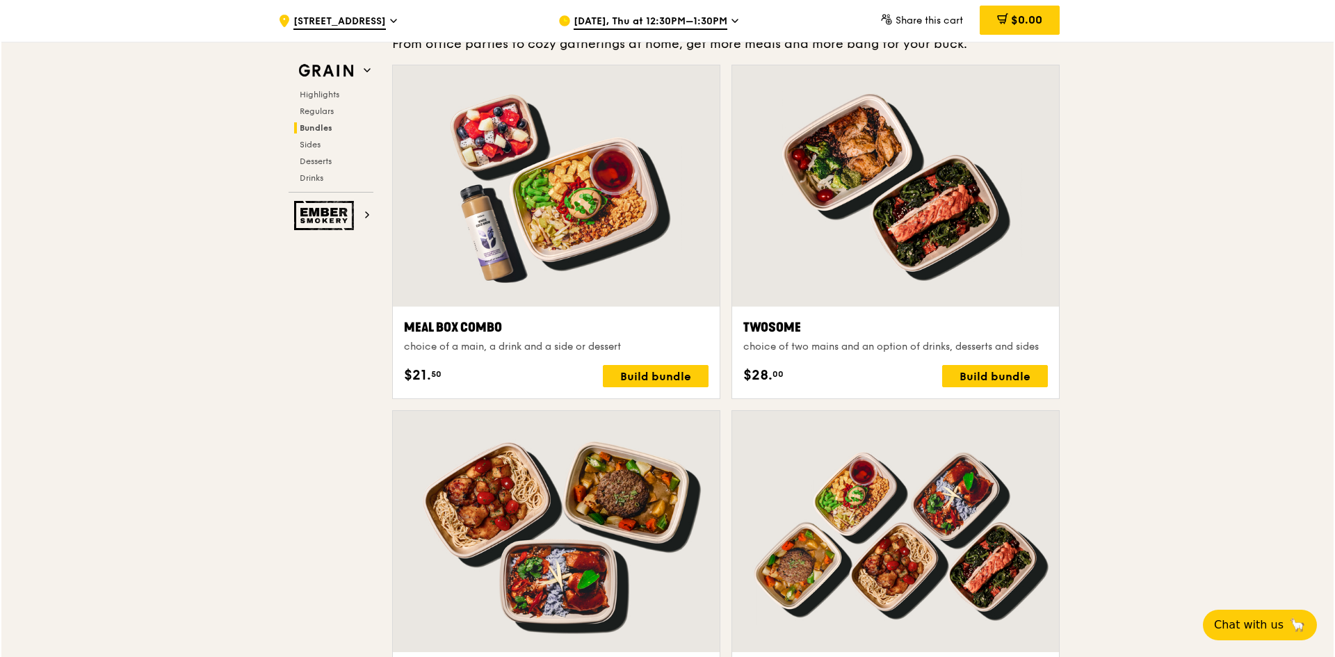
scroll to position [2085, 0]
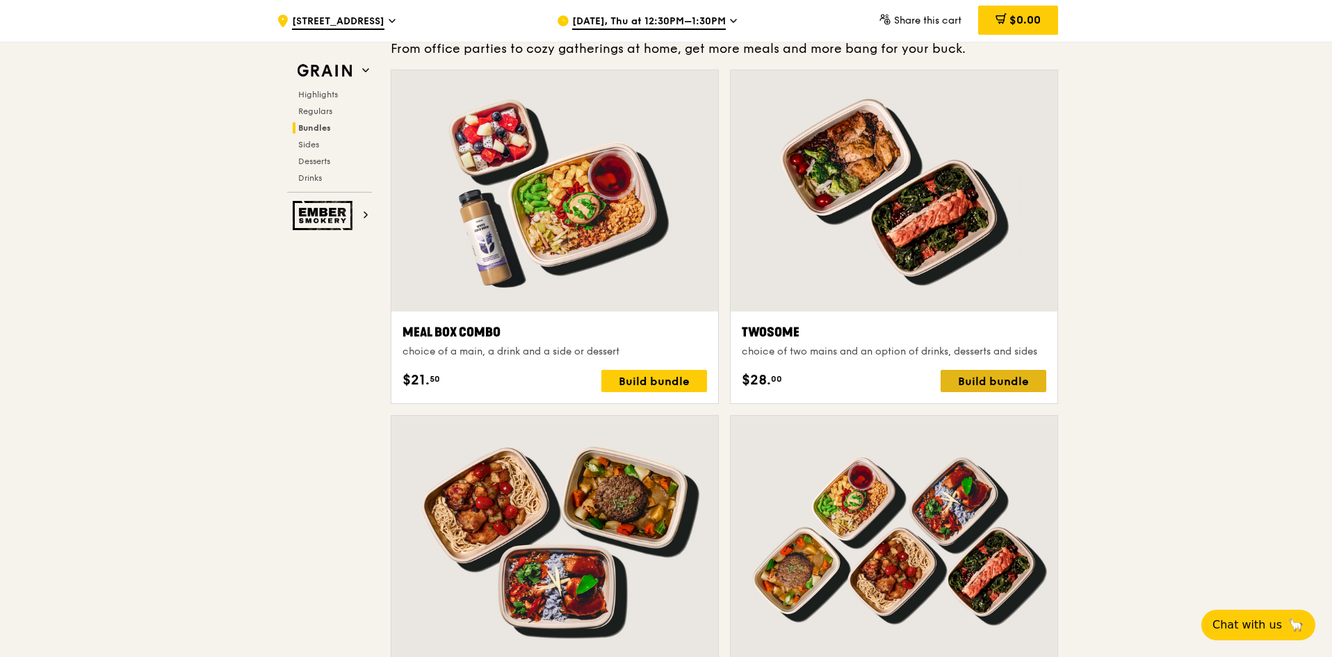
click at [1011, 375] on div "Build bundle" at bounding box center [993, 381] width 106 height 22
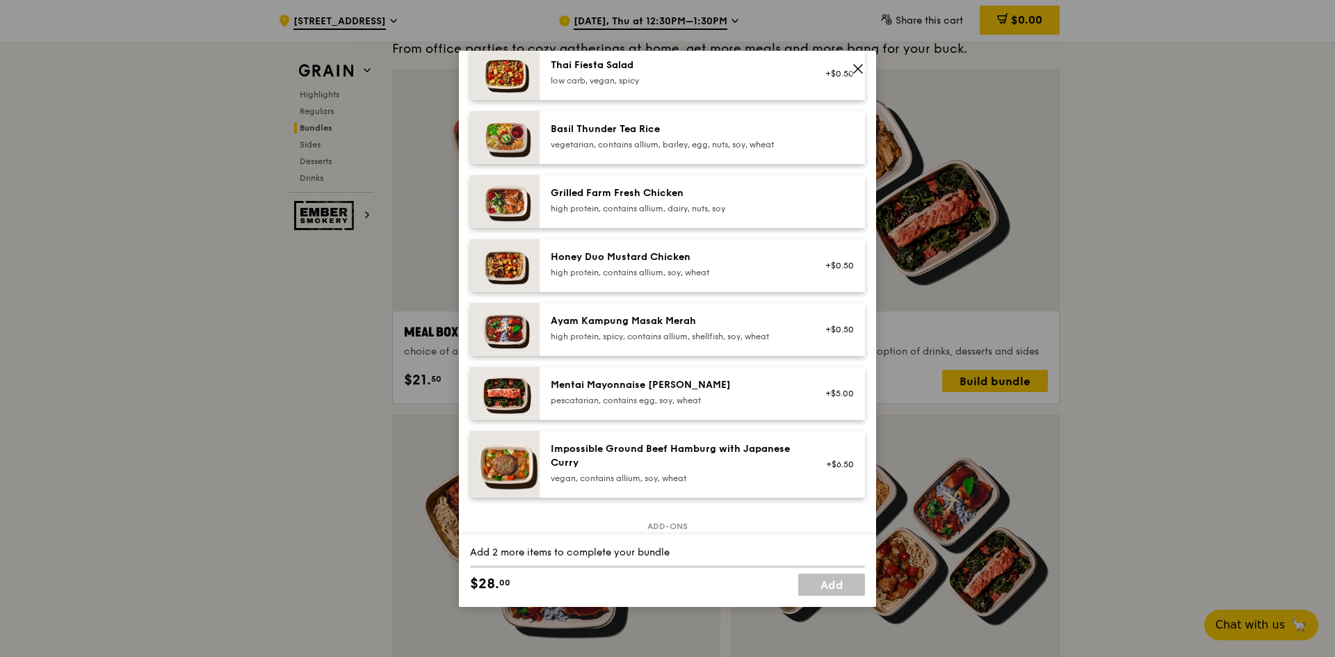
scroll to position [348, 0]
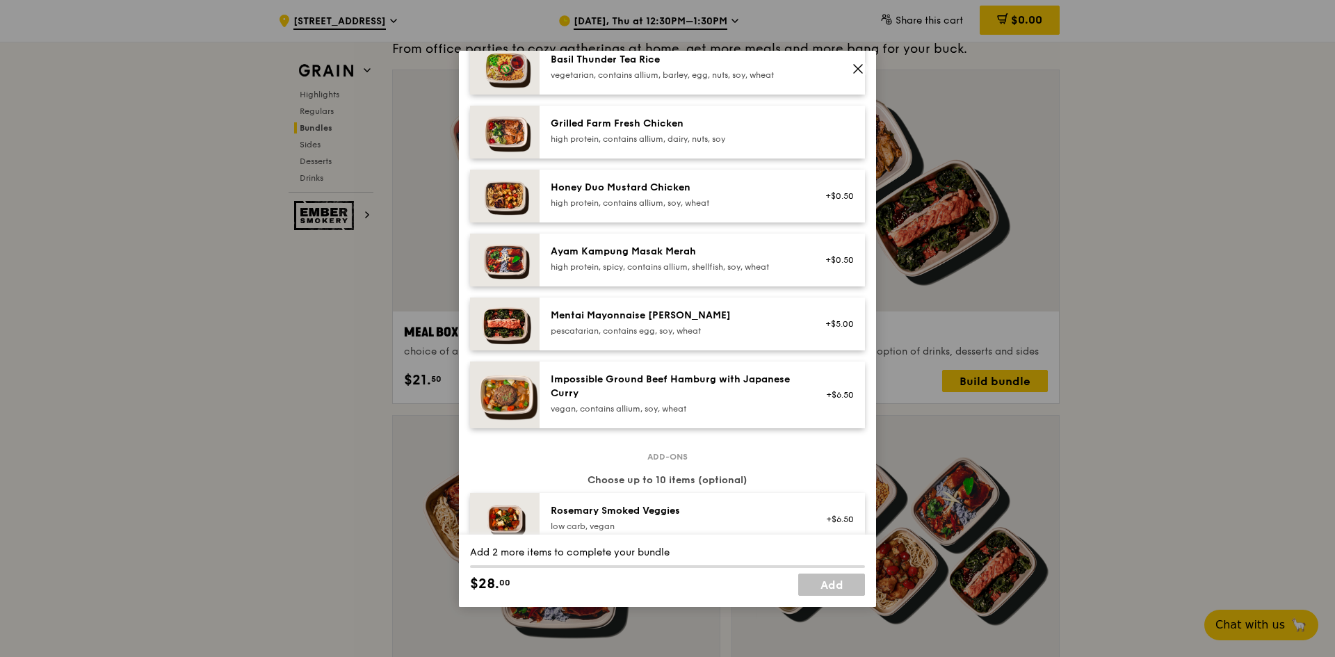
click at [727, 261] on div "high protein, spicy, contains allium, shellfish, soy, wheat" at bounding box center [675, 266] width 250 height 11
click at [722, 194] on div "Honey Duo Mustard Chicken" at bounding box center [675, 188] width 250 height 14
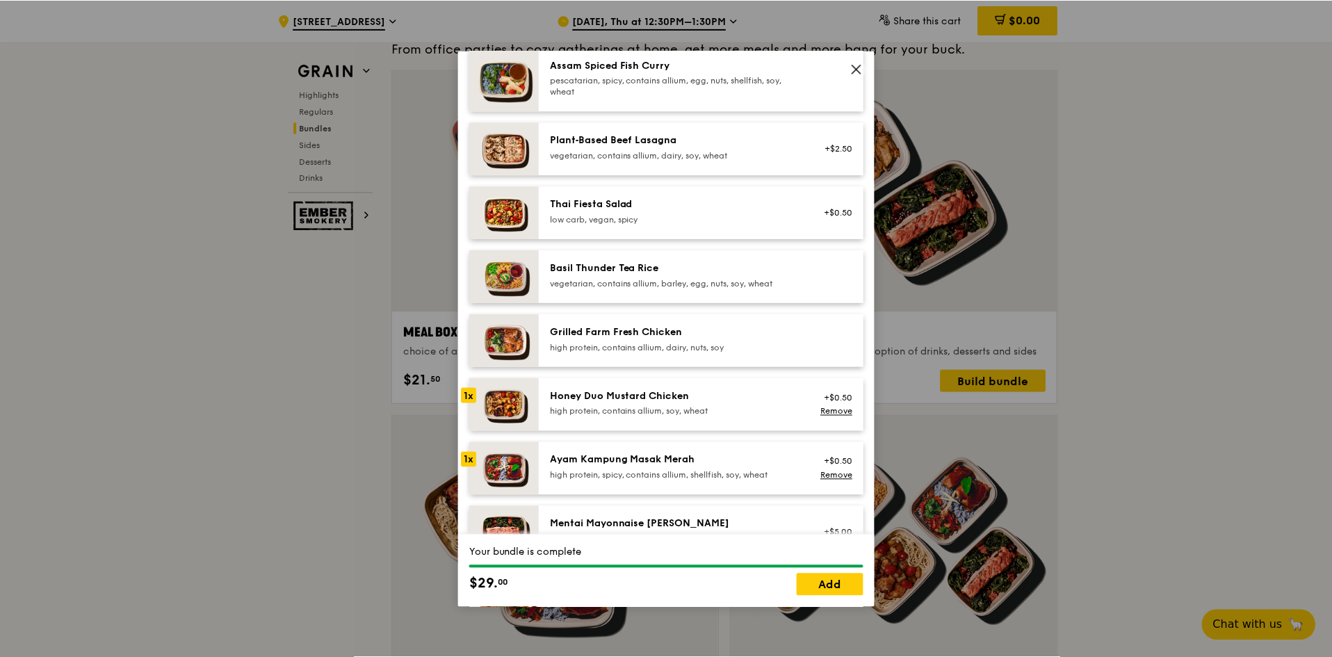
scroll to position [417, 0]
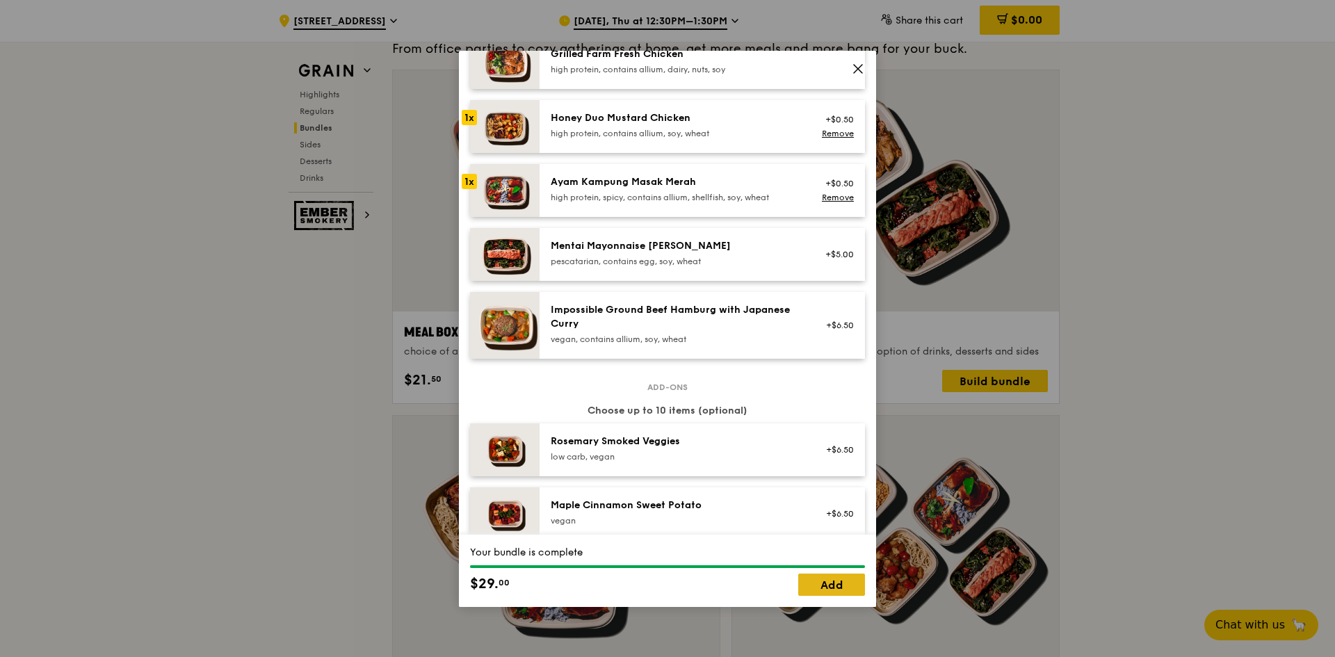
click at [847, 587] on link "Add" at bounding box center [831, 584] width 67 height 22
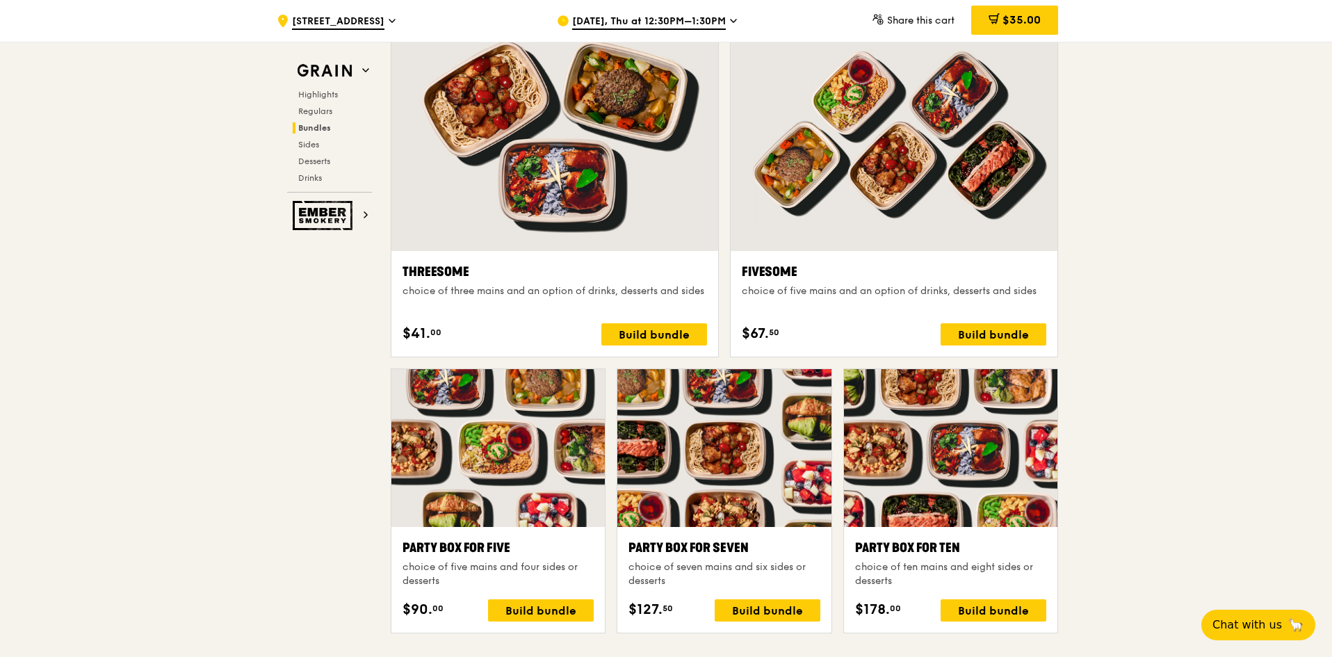
scroll to position [2363, 0]
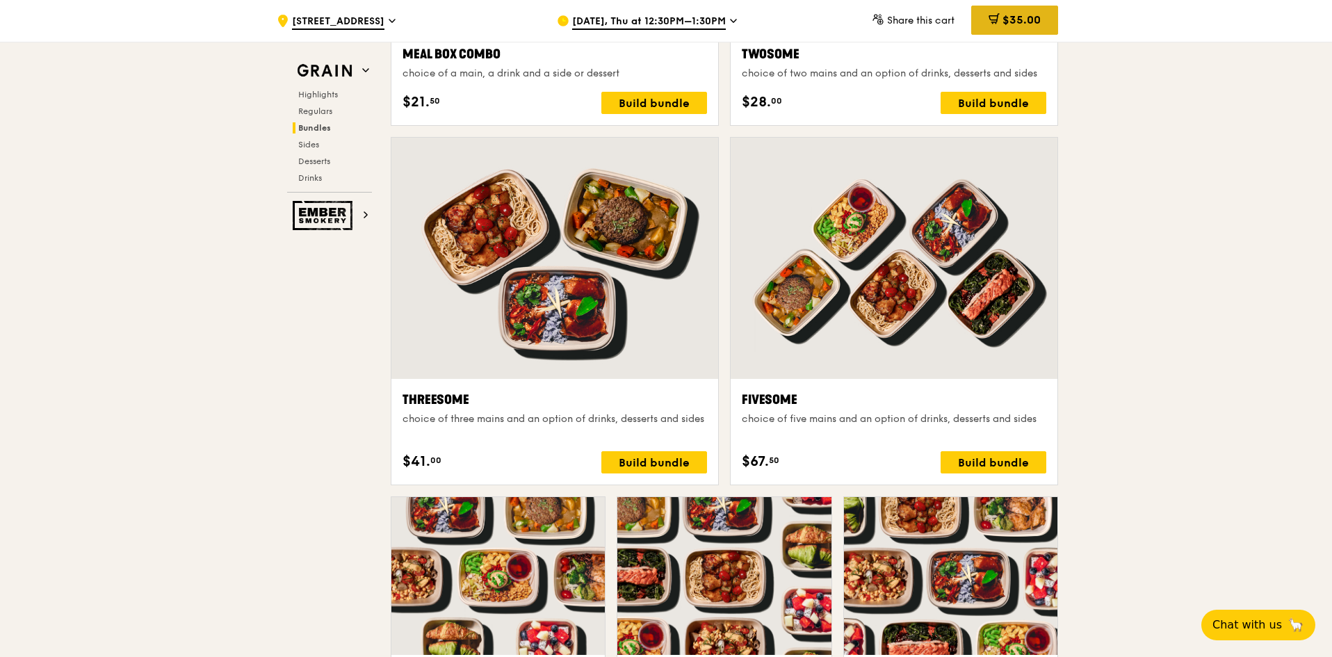
click at [1013, 21] on span "$35.00" at bounding box center [1021, 19] width 38 height 13
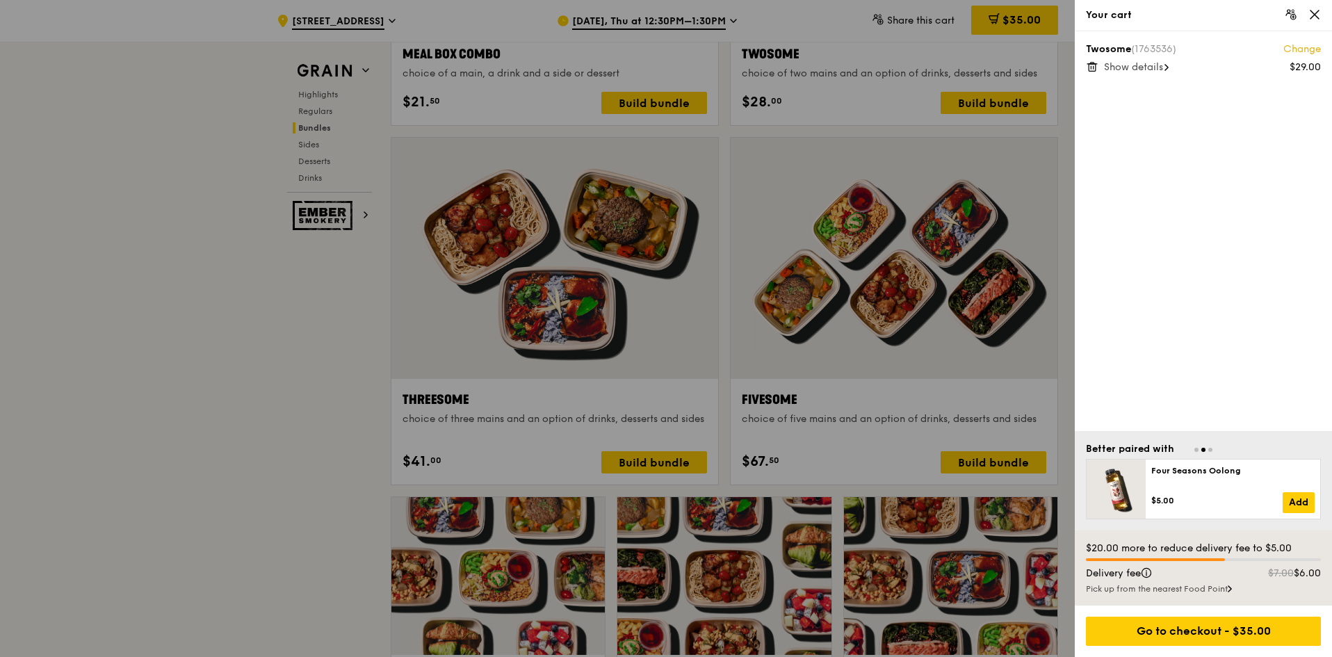
click at [1127, 67] on span "Show details" at bounding box center [1133, 67] width 59 height 12
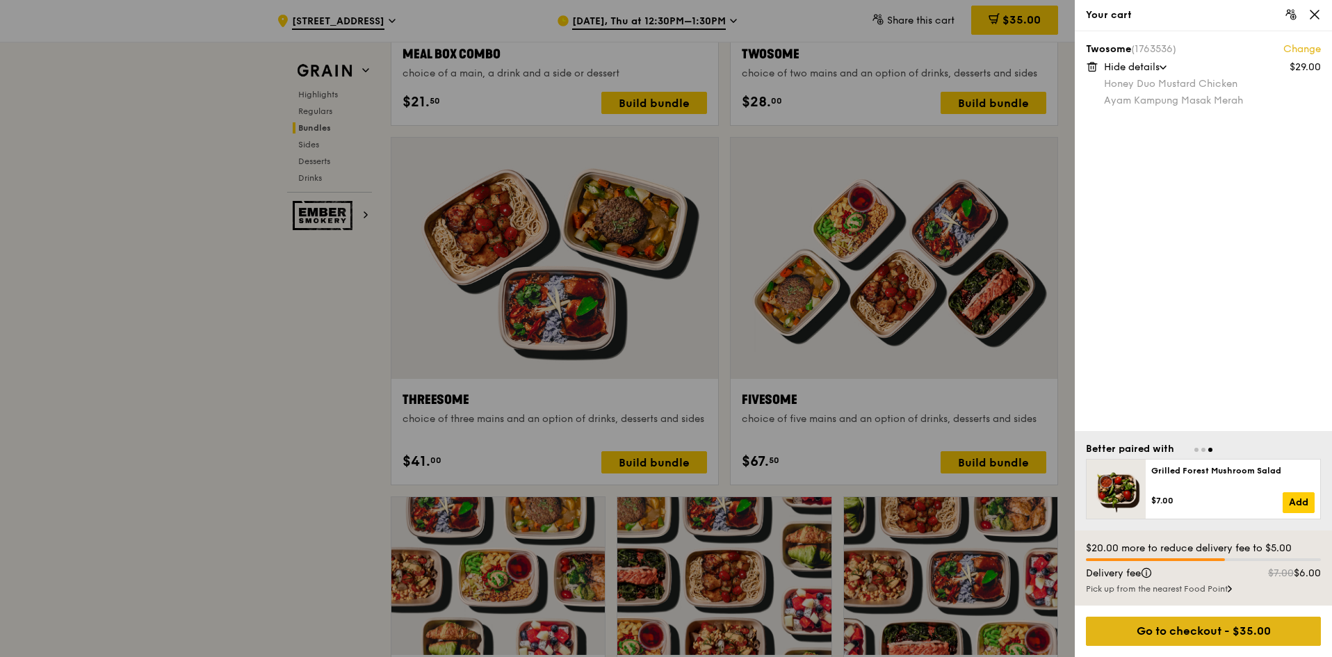
click at [1214, 631] on div "Go to checkout - $35.00" at bounding box center [1203, 631] width 235 height 29
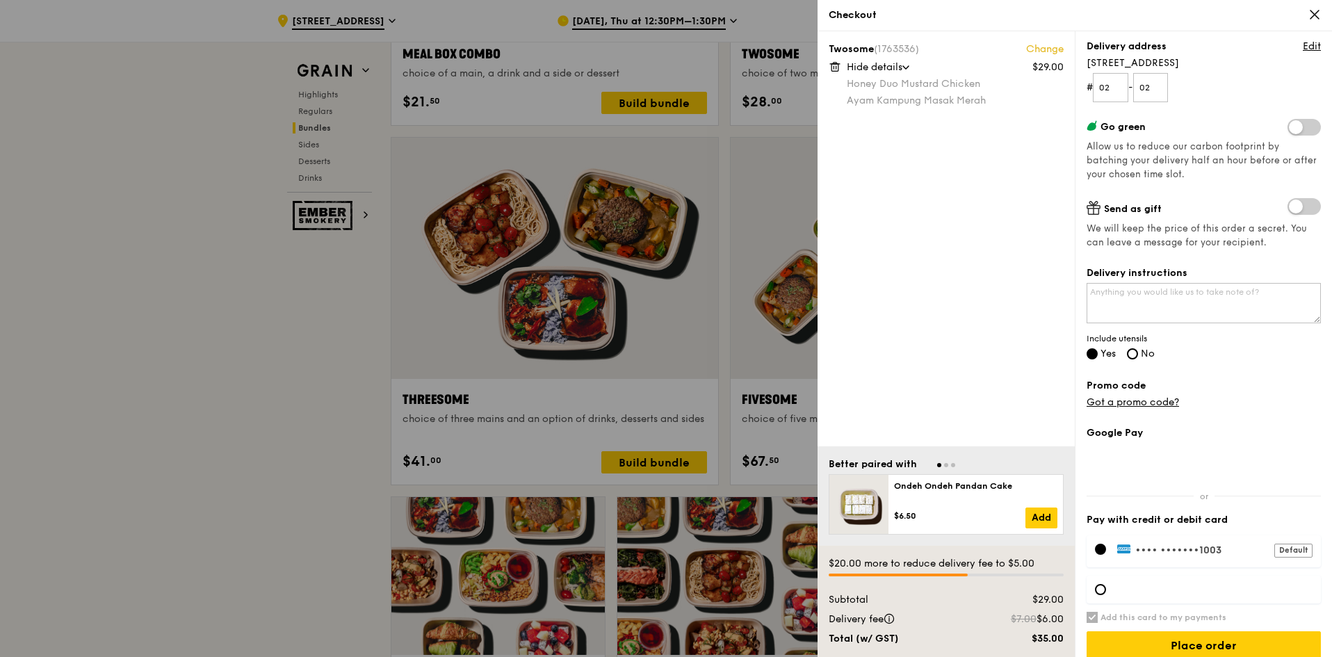
scroll to position [184, 0]
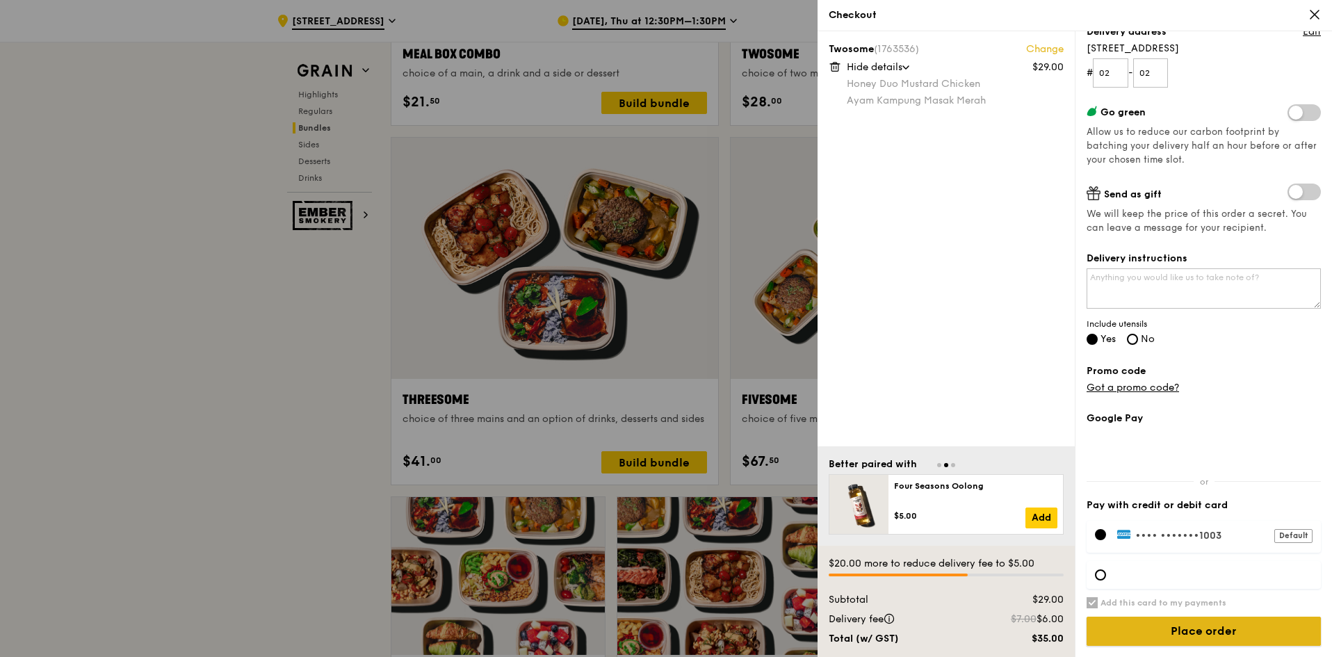
click at [1225, 630] on input "Place order" at bounding box center [1203, 631] width 234 height 29
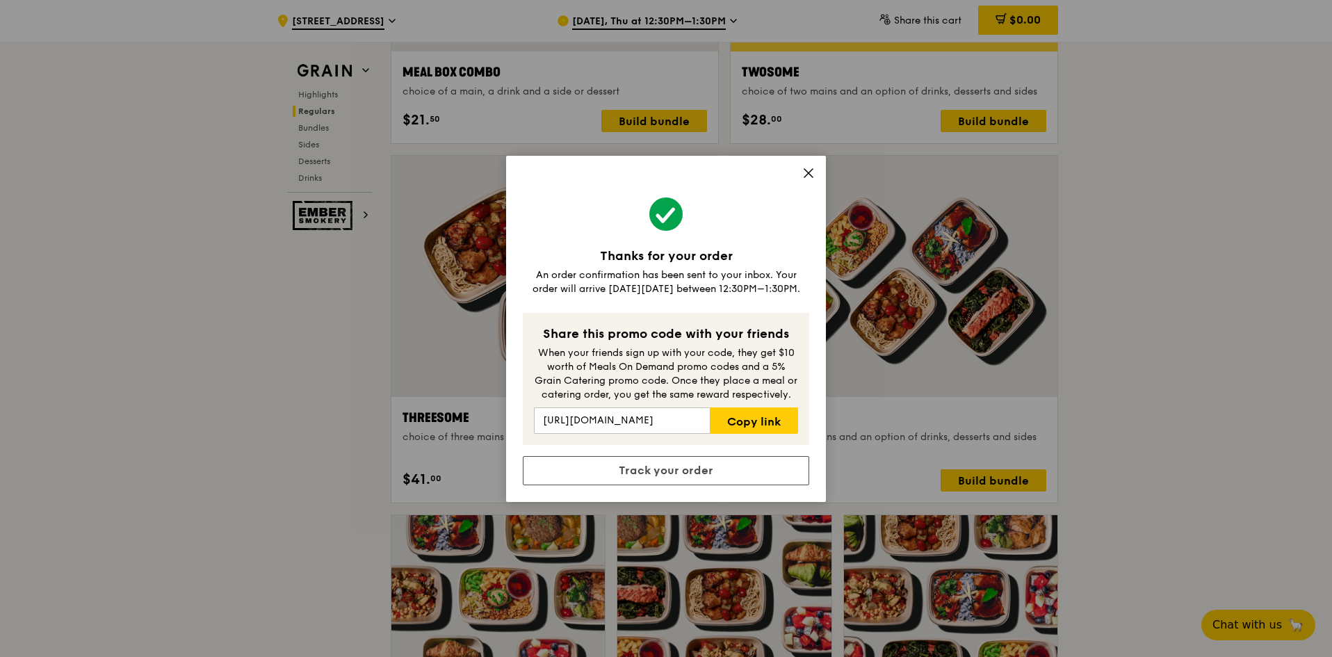
scroll to position [2016, 0]
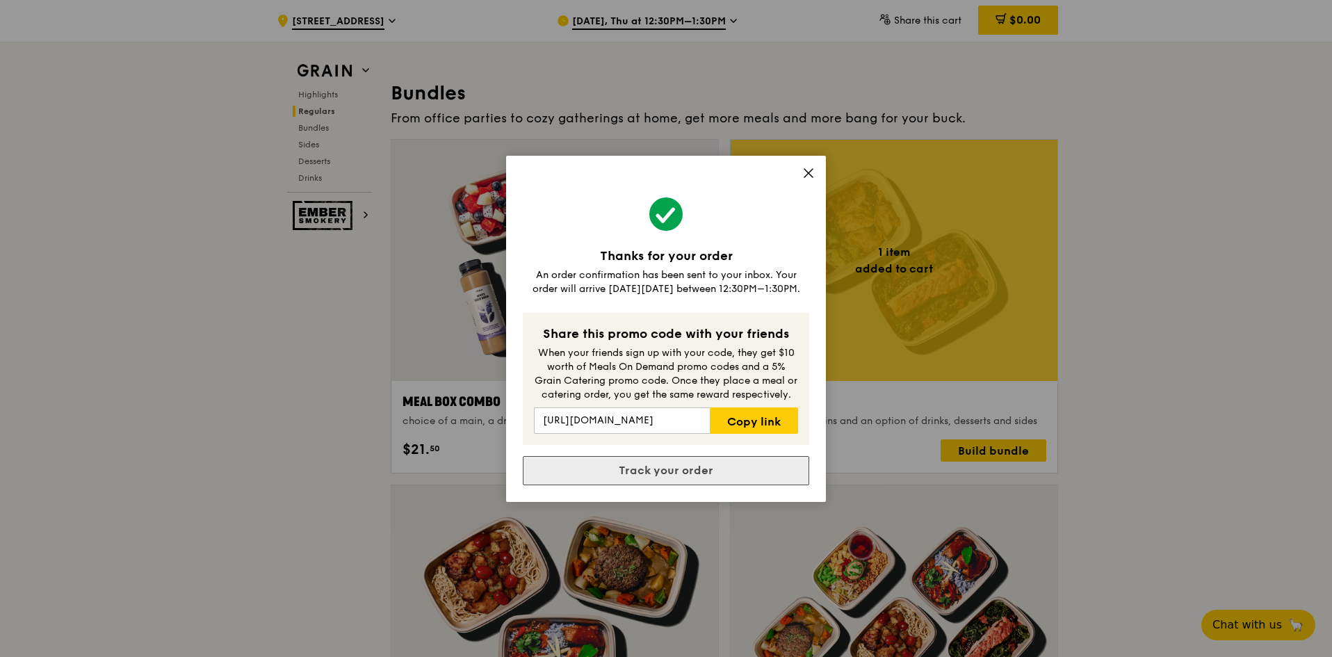
click at [703, 463] on link "Track your order" at bounding box center [666, 470] width 286 height 29
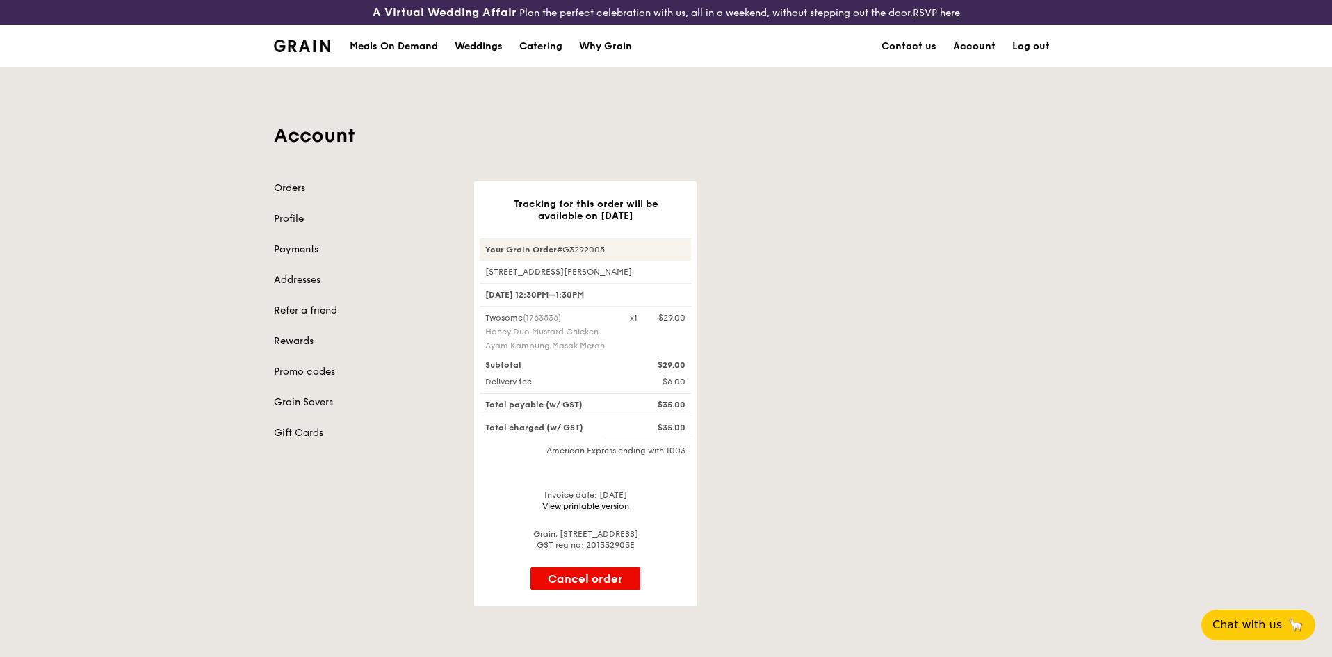
click at [619, 507] on link "View printable version" at bounding box center [585, 506] width 87 height 10
